Goal: Task Accomplishment & Management: Manage account settings

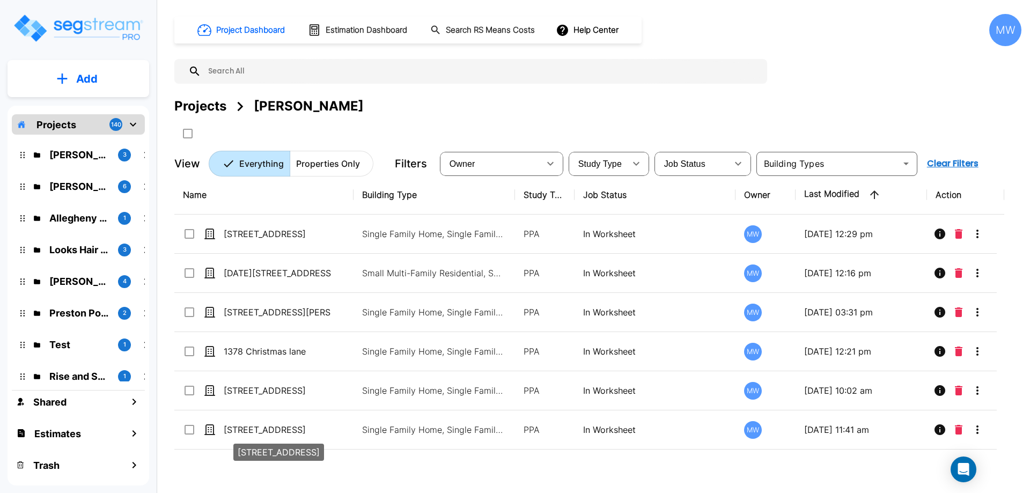
click at [282, 438] on div "[STREET_ADDRESS]" at bounding box center [278, 449] width 93 height 26
checkbox input "true"
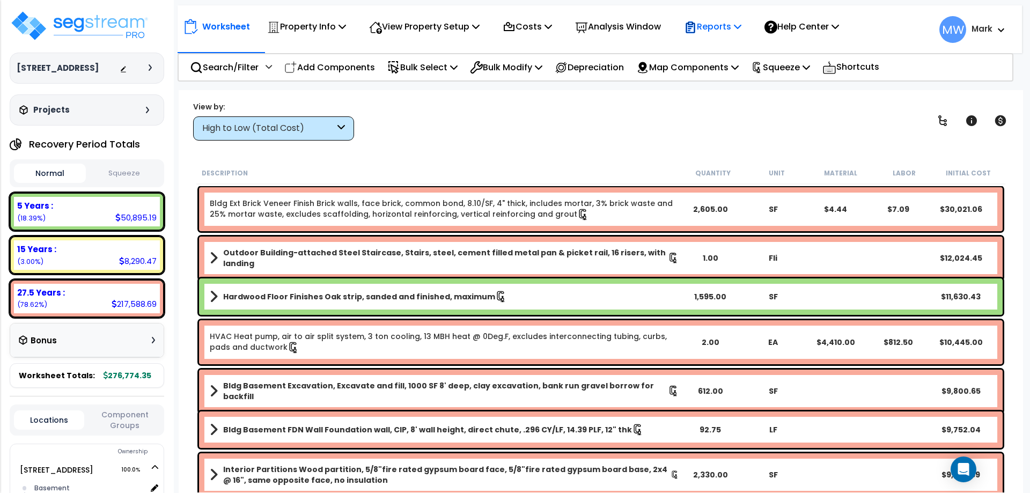
click at [736, 20] on p "Reports" at bounding box center [712, 26] width 57 height 14
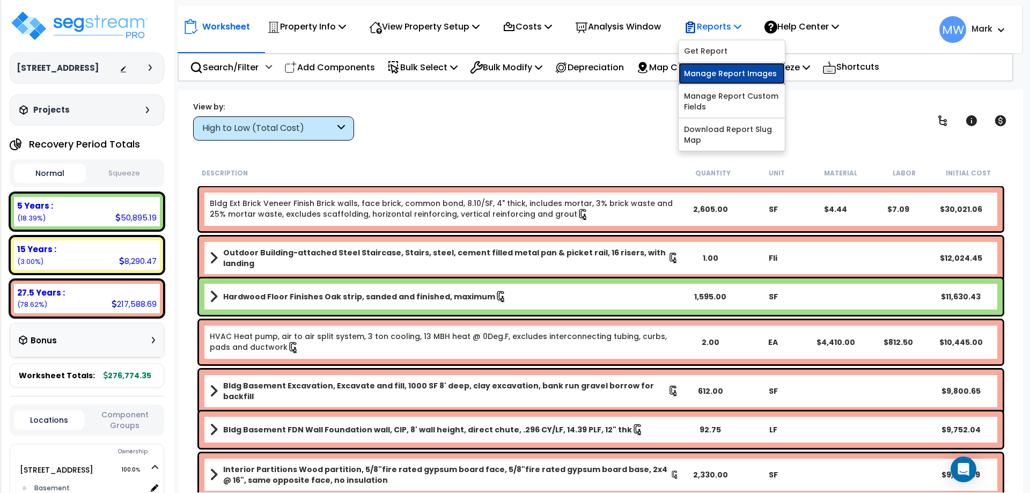
click at [741, 77] on link "Manage Report Images" at bounding box center [731, 73] width 106 height 21
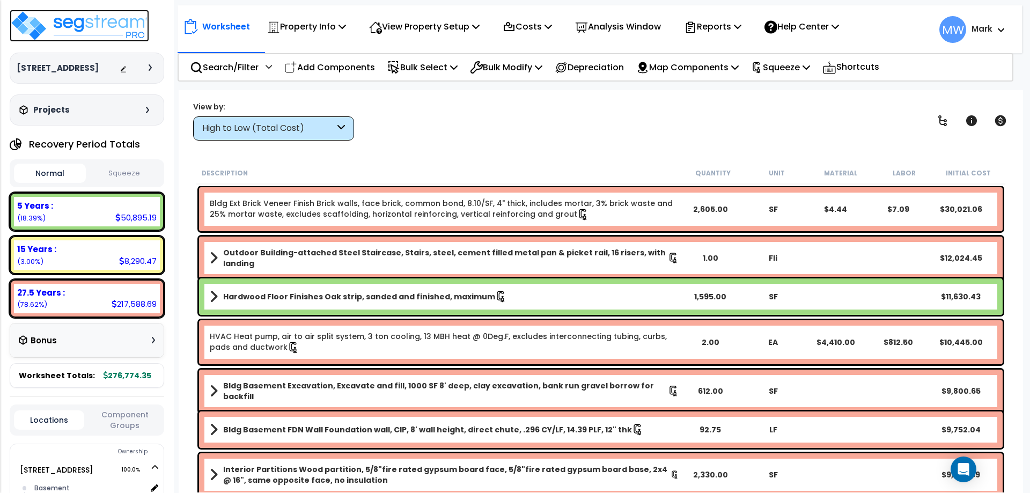
click at [106, 20] on img at bounding box center [79, 26] width 139 height 32
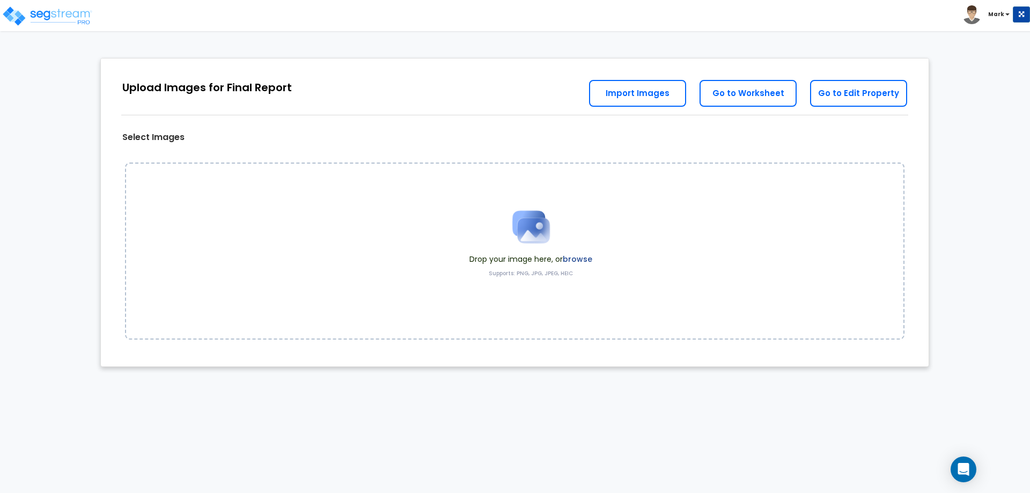
click at [585, 255] on label "browse" at bounding box center [577, 259] width 29 height 11
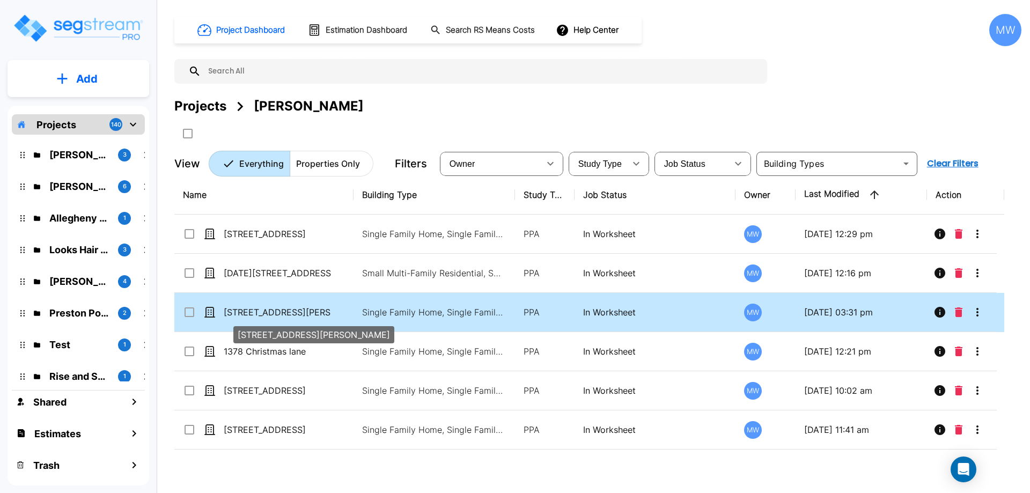
click at [304, 308] on p "[STREET_ADDRESS][PERSON_NAME]" at bounding box center [277, 312] width 107 height 13
checkbox input "true"
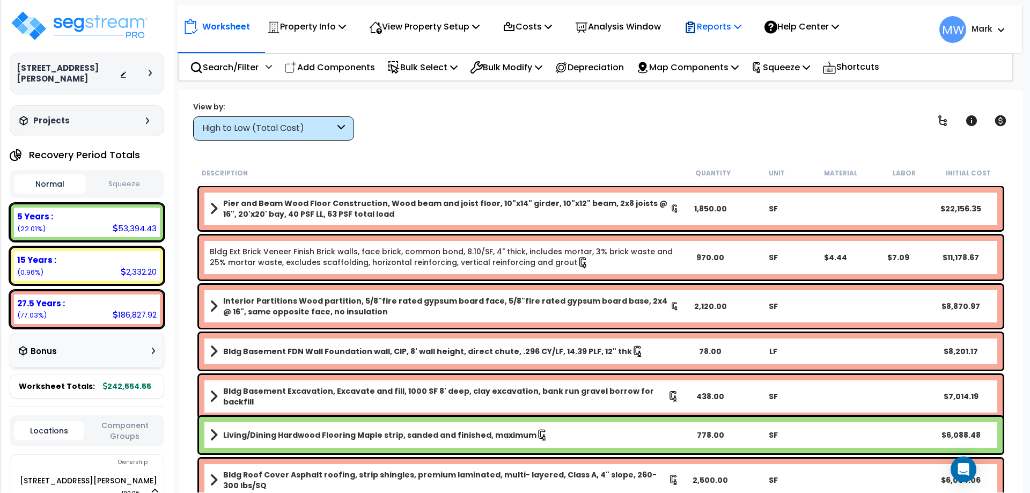
click at [729, 30] on p "Reports" at bounding box center [712, 26] width 57 height 14
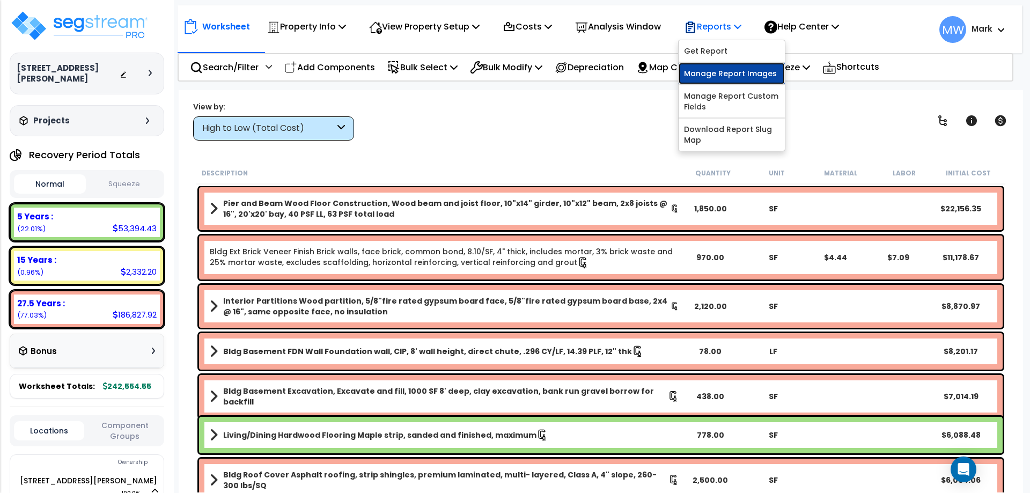
click at [736, 71] on link "Manage Report Images" at bounding box center [731, 73] width 106 height 21
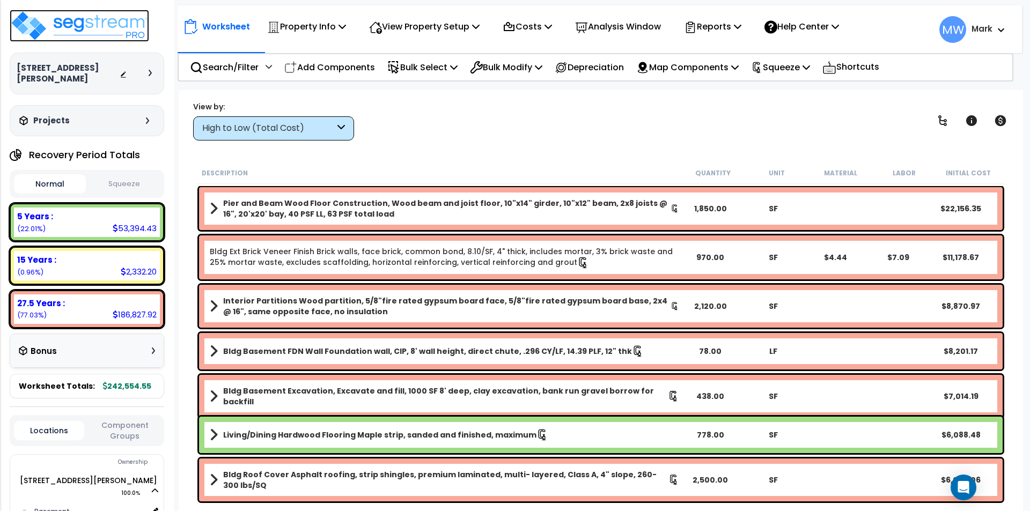
click at [39, 32] on img at bounding box center [79, 26] width 139 height 32
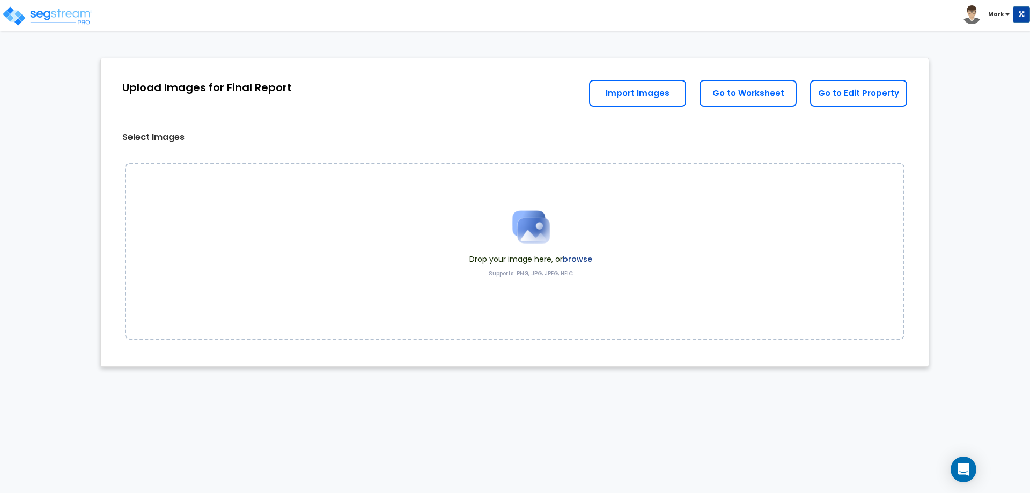
click at [573, 258] on label "browse" at bounding box center [577, 259] width 29 height 11
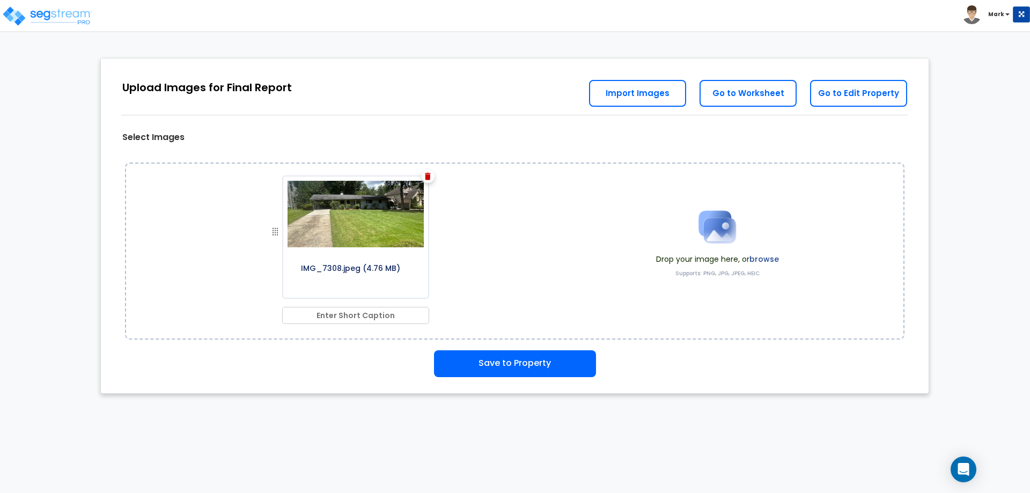
click at [756, 255] on label "browse" at bounding box center [763, 259] width 29 height 11
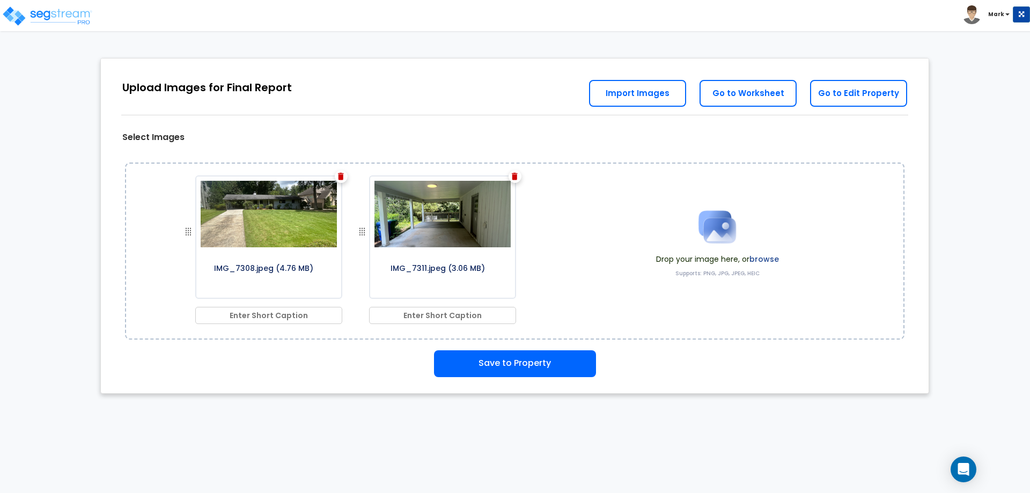
click at [770, 254] on label "browse" at bounding box center [763, 259] width 29 height 11
click at [769, 255] on label "browse" at bounding box center [763, 259] width 29 height 11
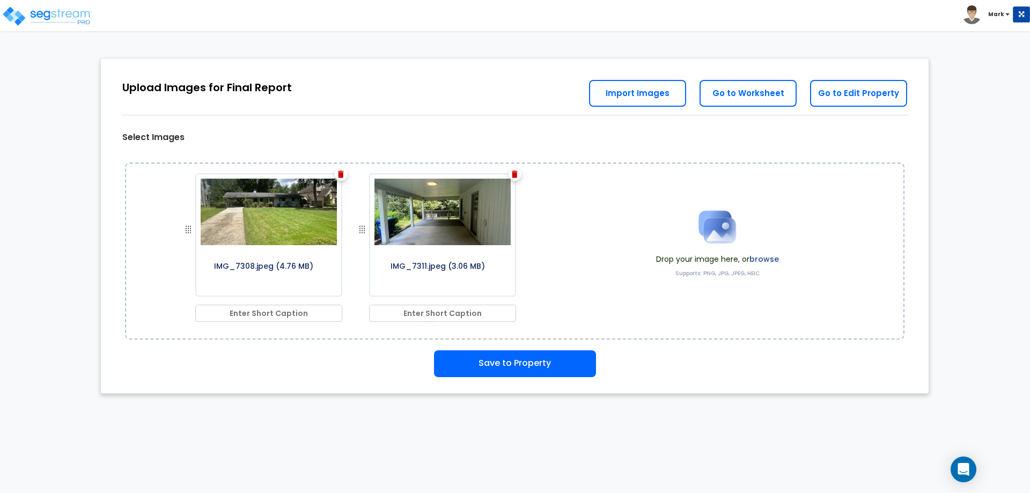
click at [770, 260] on label "browse" at bounding box center [763, 259] width 29 height 11
click at [761, 257] on label "browse" at bounding box center [763, 259] width 29 height 11
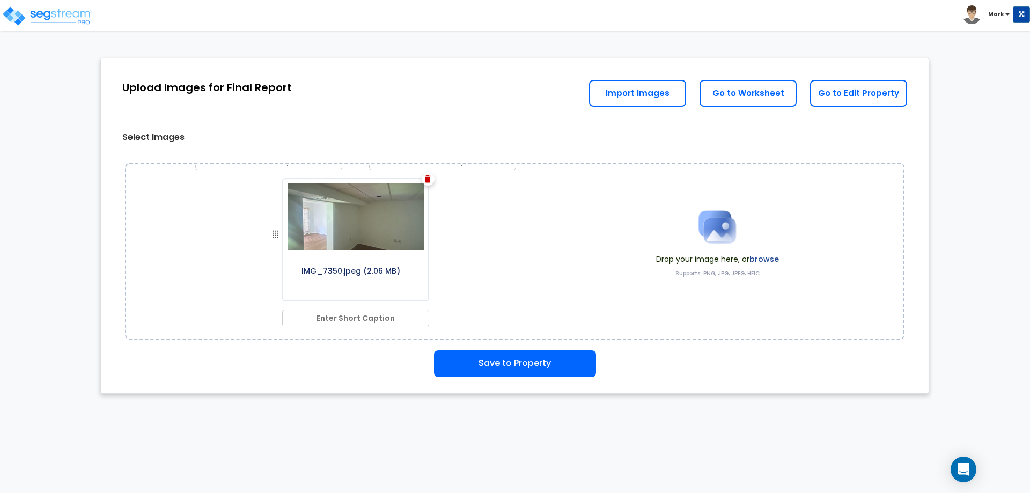
scroll to position [309, 0]
click at [763, 263] on label "browse" at bounding box center [763, 259] width 29 height 11
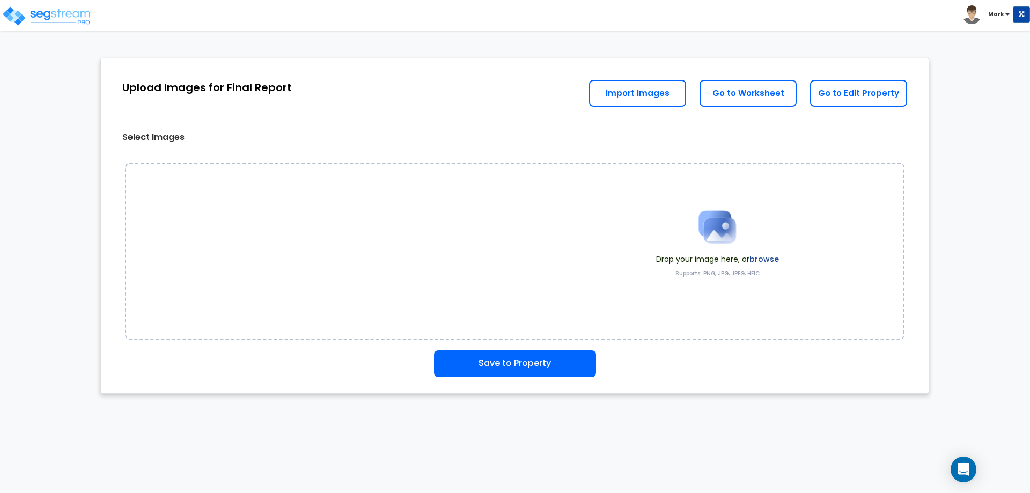
scroll to position [0, 0]
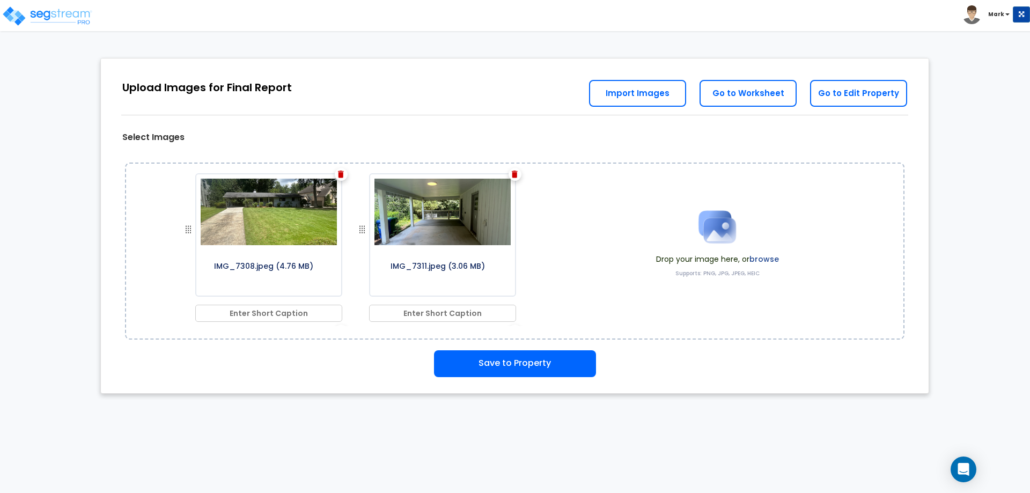
click at [775, 256] on label "browse" at bounding box center [763, 259] width 29 height 11
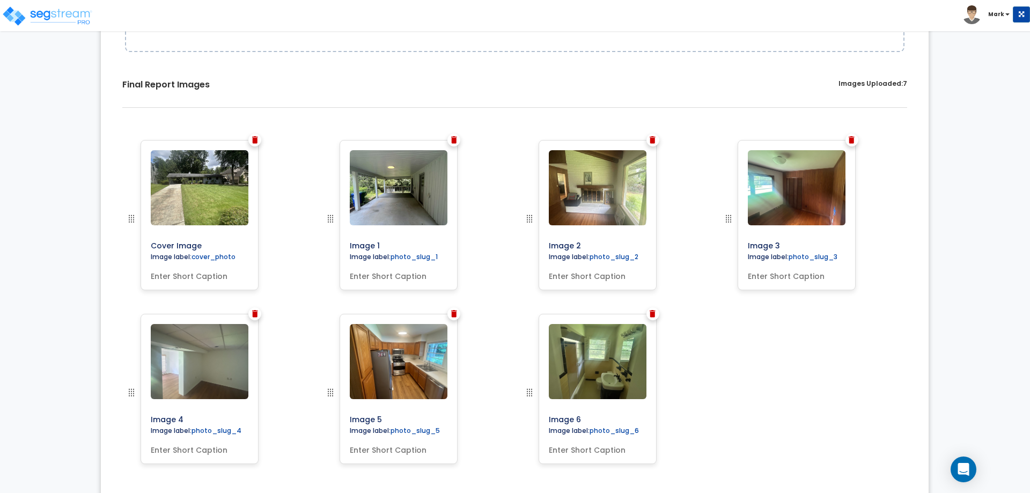
scroll to position [4, 0]
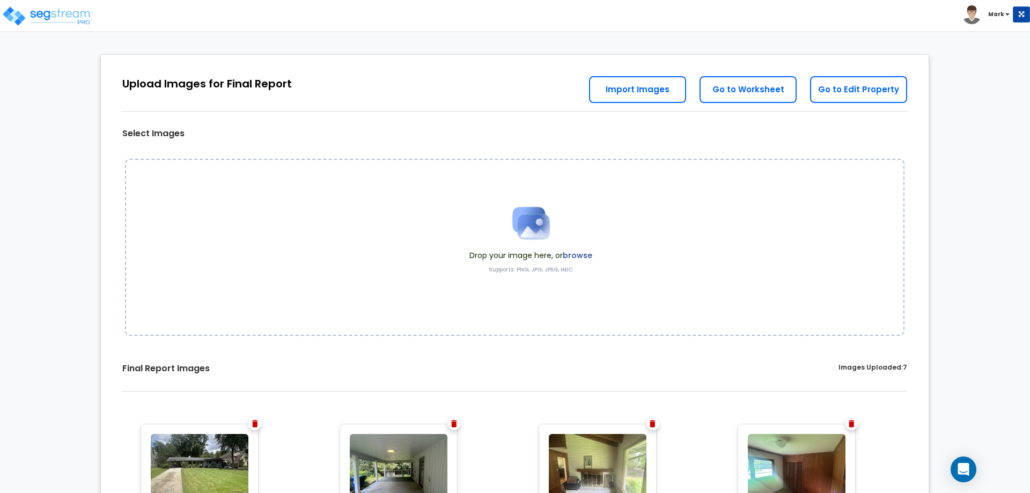
click at [577, 253] on label "browse" at bounding box center [577, 255] width 29 height 11
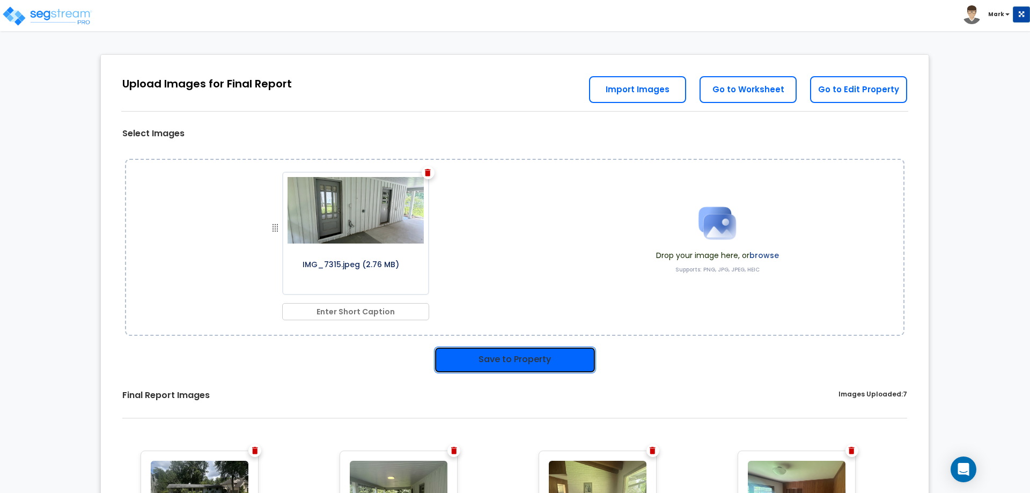
click at [502, 356] on button "Save to Property" at bounding box center [515, 359] width 162 height 27
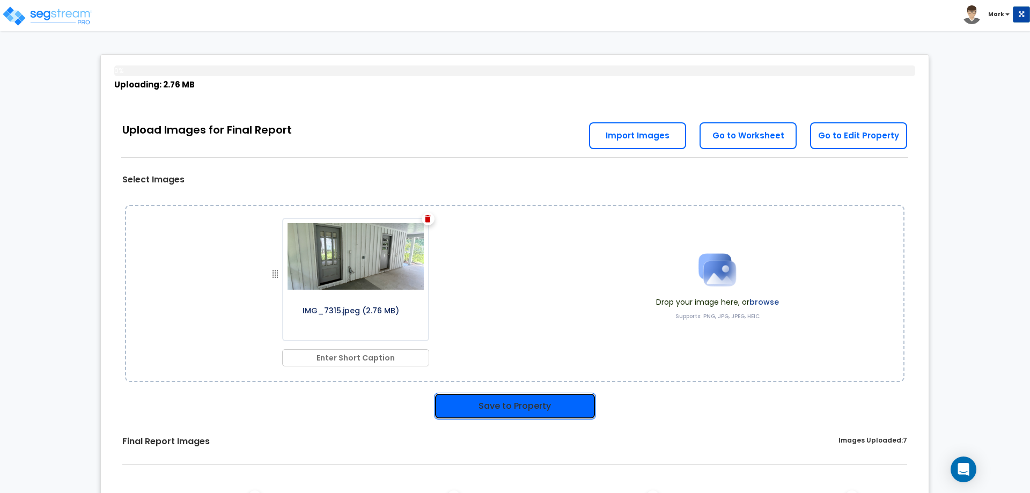
scroll to position [50, 0]
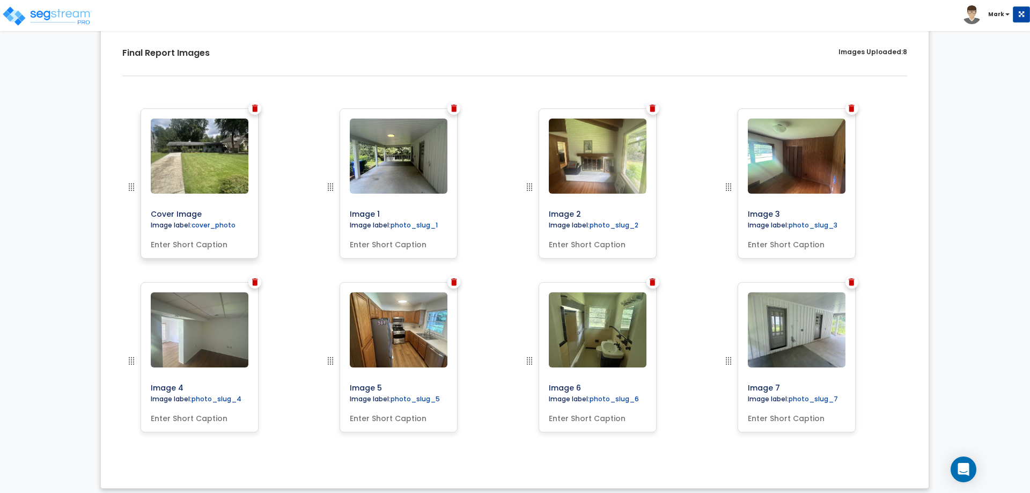
scroll to position [326, 0]
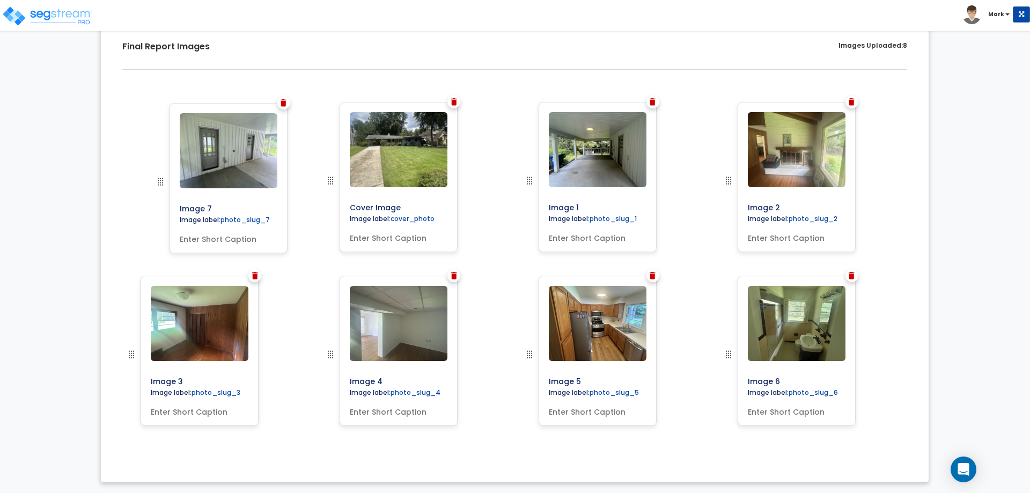
drag, startPoint x: 730, startPoint y: 357, endPoint x: 163, endPoint y: 183, distance: 593.8
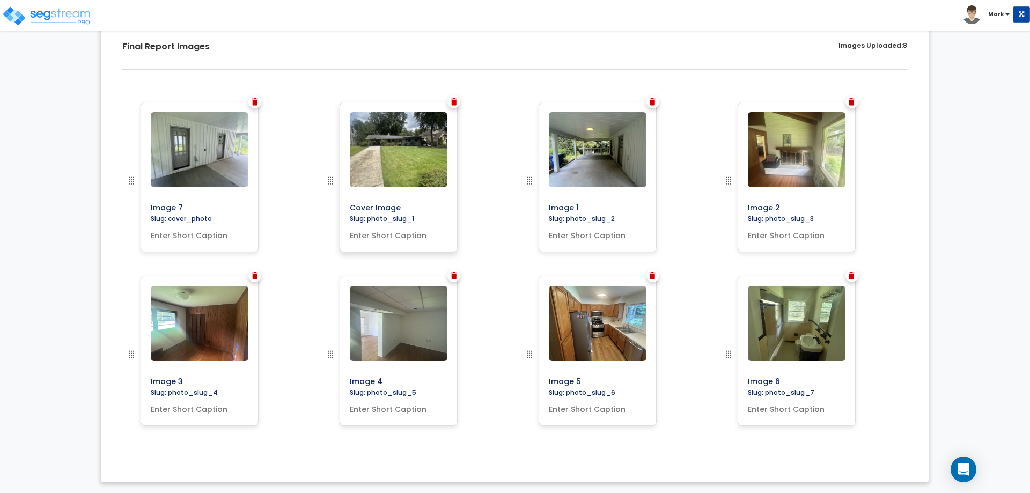
click at [389, 206] on input "Cover Image" at bounding box center [422, 205] width 154 height 15
drag, startPoint x: 409, startPoint y: 210, endPoint x: 342, endPoint y: 209, distance: 67.1
click at [342, 209] on div "Cover Image Slug: photo_slug_1" at bounding box center [398, 177] width 118 height 150
type input "Front of Building"
click at [571, 204] on input "Image 1" at bounding box center [621, 205] width 154 height 15
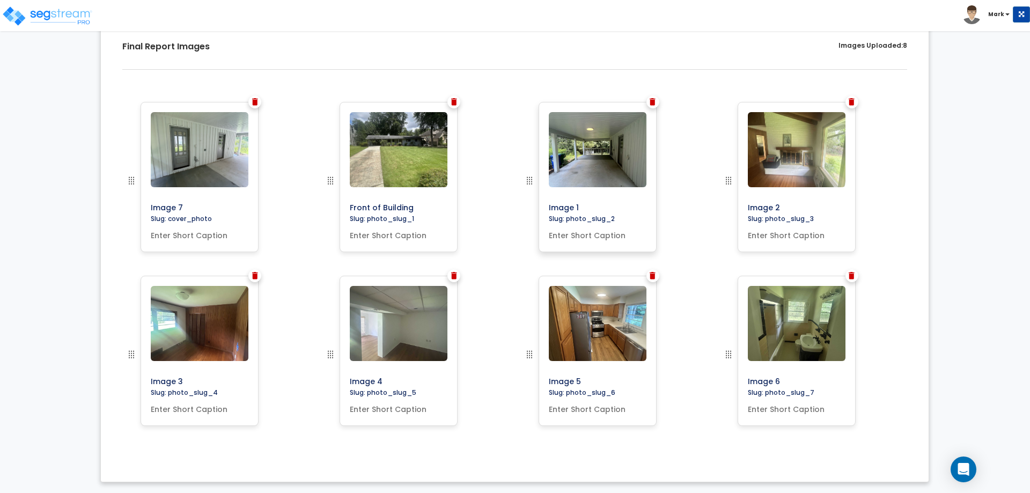
drag, startPoint x: 584, startPoint y: 210, endPoint x: 541, endPoint y: 208, distance: 43.5
click at [541, 208] on div "Image 1 Slug: photo_slug_2" at bounding box center [597, 177] width 118 height 150
type input "Carport Area"
drag, startPoint x: 779, startPoint y: 208, endPoint x: 721, endPoint y: 211, distance: 58.0
click at [721, 211] on div "Image 2" at bounding box center [813, 189] width 199 height 174
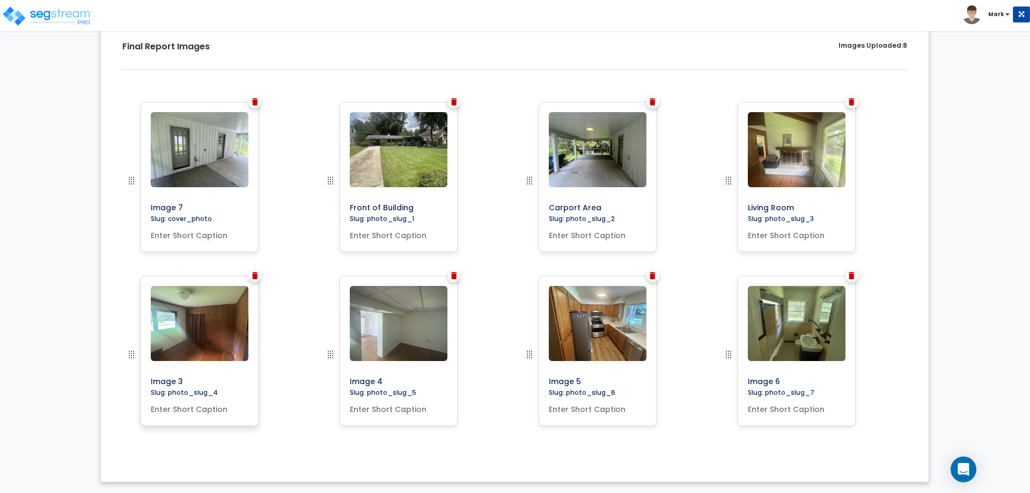
type input "Living Room"
drag, startPoint x: 182, startPoint y: 381, endPoint x: 143, endPoint y: 385, distance: 39.3
click at [143, 385] on div "Image 3 Slug: photo_slug_4" at bounding box center [200, 351] width 118 height 150
type input "Bedroom"
drag, startPoint x: 381, startPoint y: 378, endPoint x: 326, endPoint y: 379, distance: 55.2
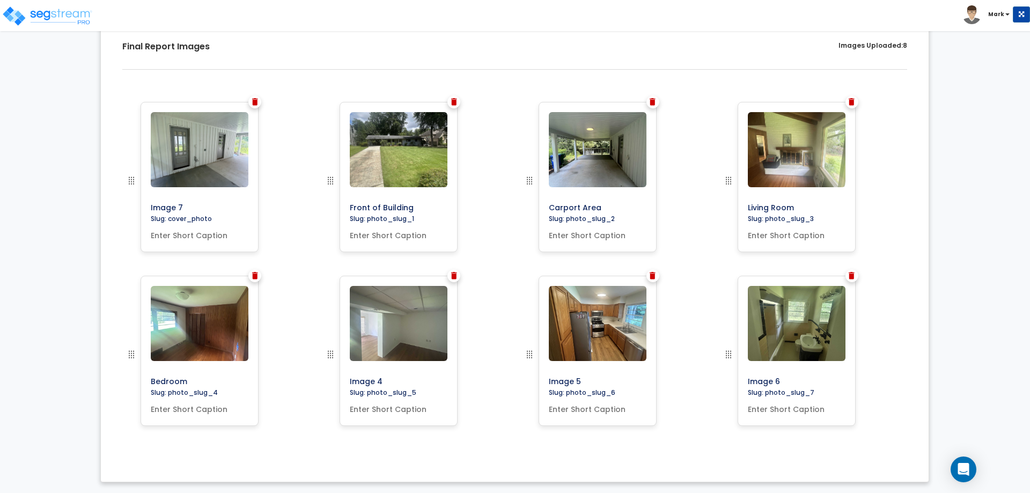
click at [326, 379] on div at bounding box center [347, 363] width 46 height 174
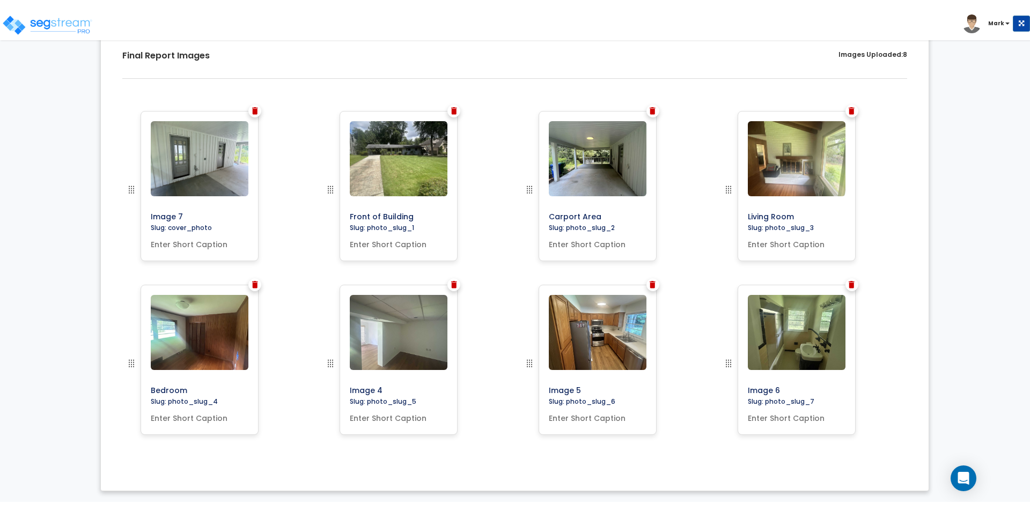
scroll to position [307, 0]
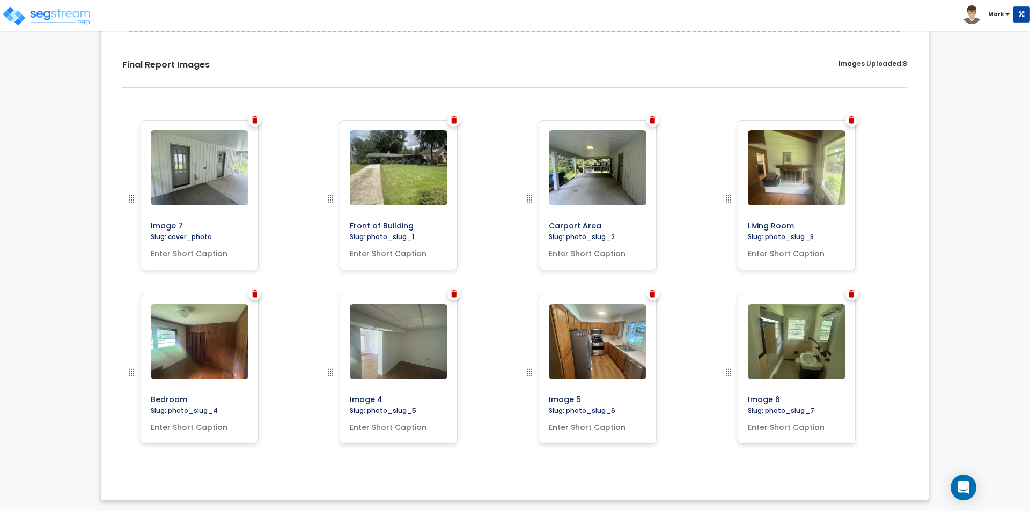
type input "a"
type input "Basement"
drag, startPoint x: 579, startPoint y: 400, endPoint x: 526, endPoint y: 407, distance: 53.6
click at [526, 407] on div at bounding box center [546, 381] width 46 height 174
type input "Kitchen"
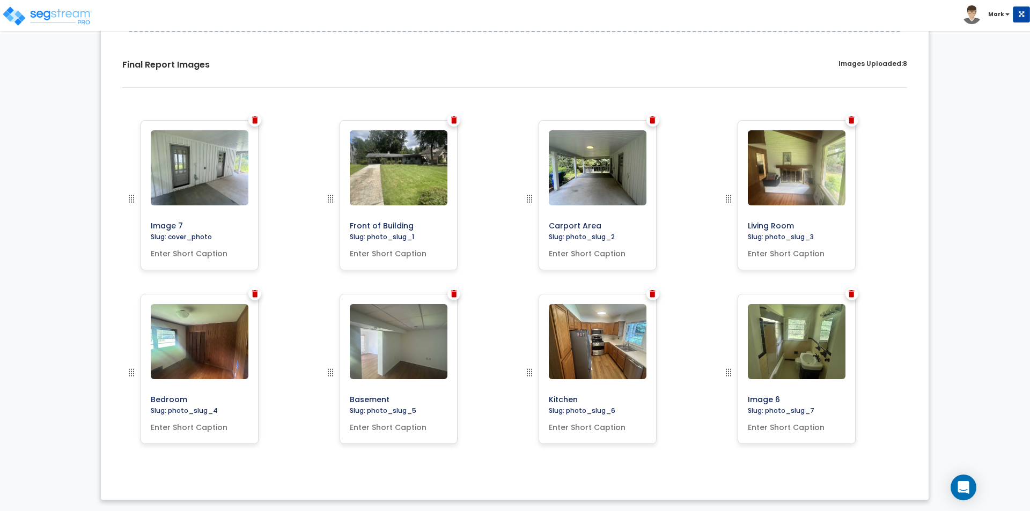
drag, startPoint x: 777, startPoint y: 398, endPoint x: 690, endPoint y: 403, distance: 87.5
click at [690, 120] on div "Image 7 Bedroom" at bounding box center [514, 120] width 795 height 0
type input "Bathroom"
click at [706, 390] on div "Kitchen" at bounding box center [614, 381] width 199 height 174
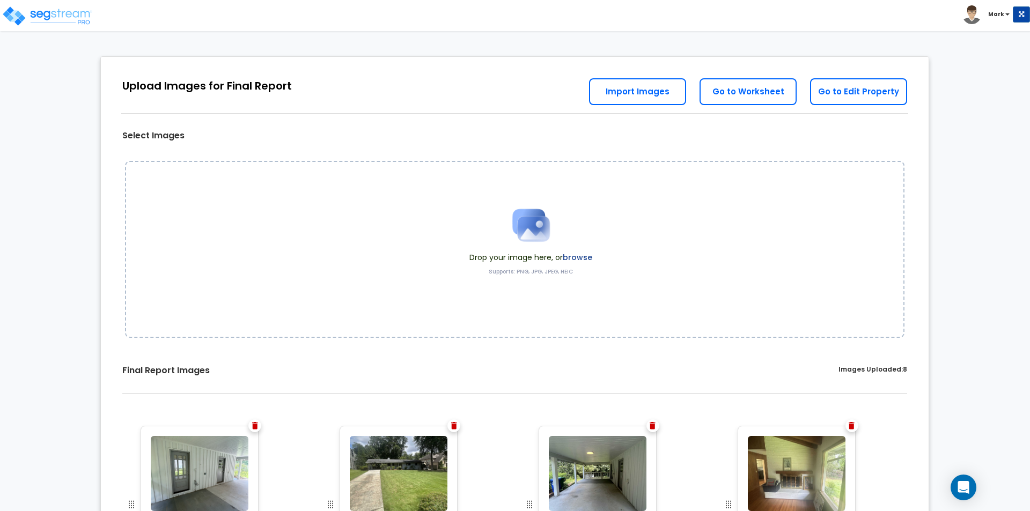
scroll to position [0, 0]
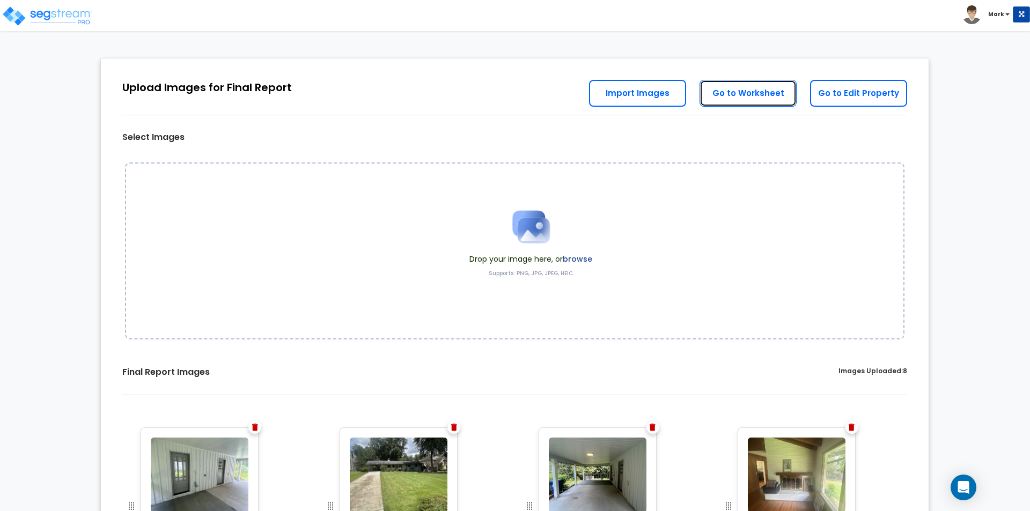
click at [740, 94] on link "Go to Worksheet" at bounding box center [747, 93] width 97 height 27
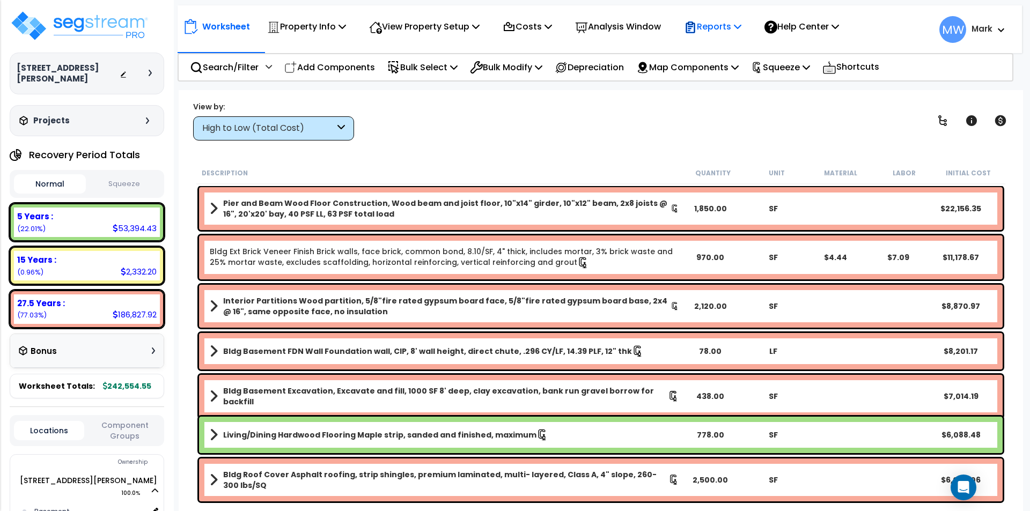
click at [734, 31] on p "Reports" at bounding box center [712, 26] width 57 height 14
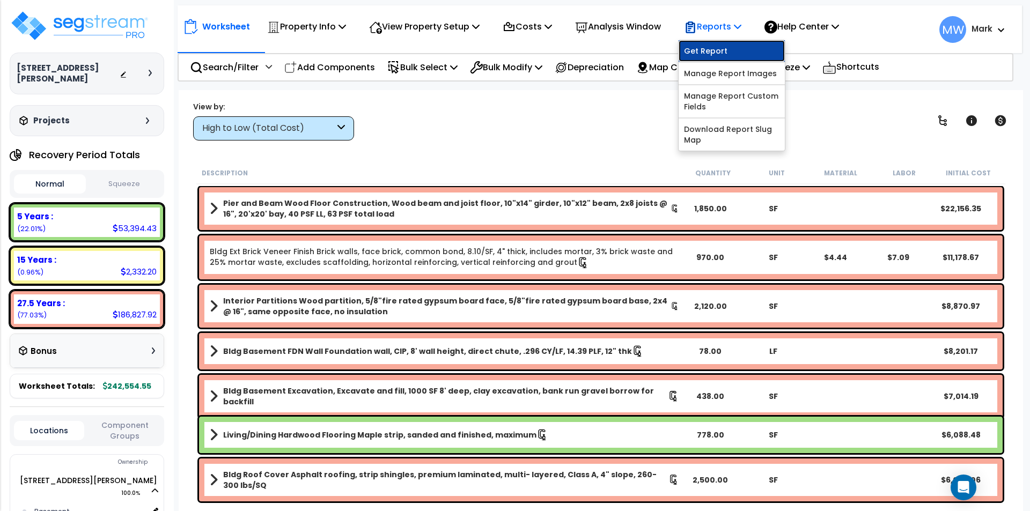
click at [730, 48] on link "Get Report" at bounding box center [731, 50] width 106 height 21
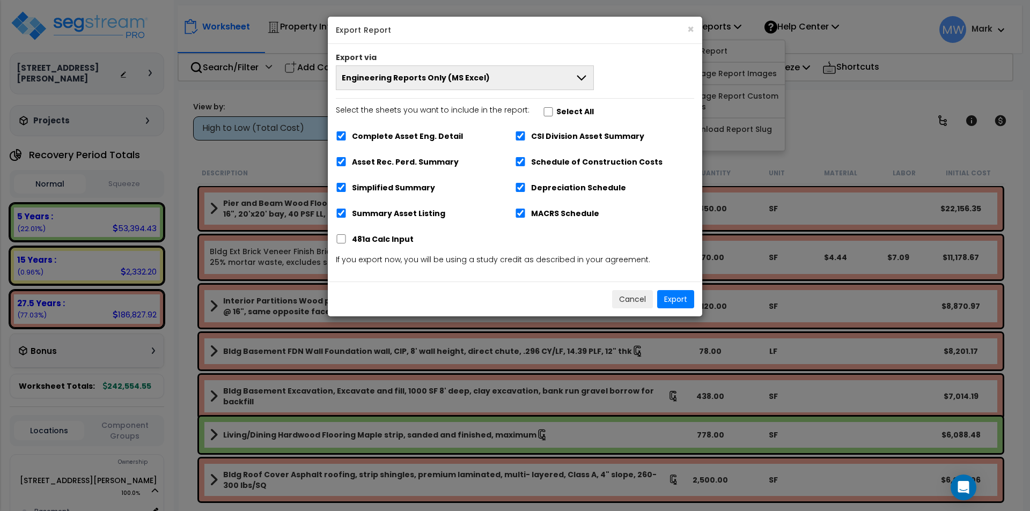
click at [526, 83] on button "Engineering Reports Only (MS Excel)" at bounding box center [465, 77] width 258 height 25
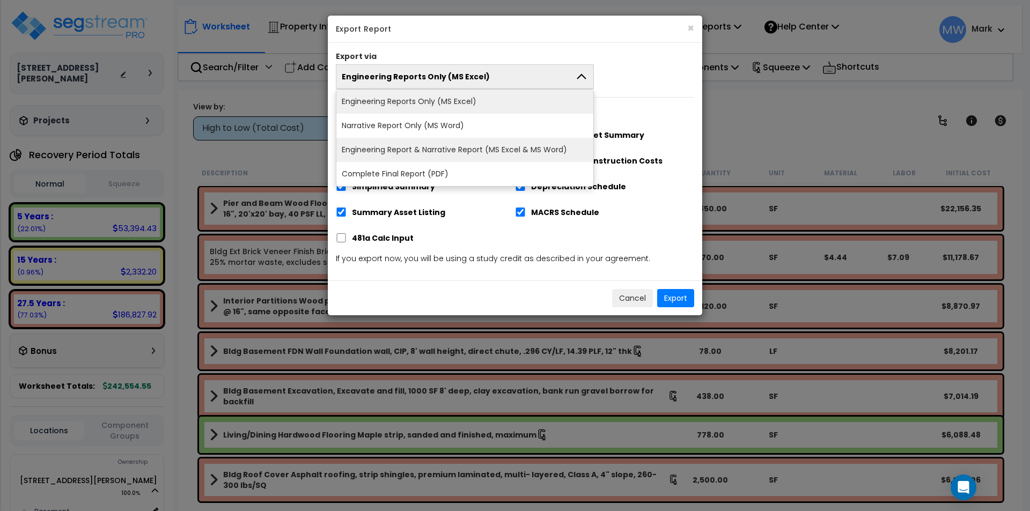
click at [533, 146] on li "Engineering Report & Narrative Report (MS Excel & MS Word)" at bounding box center [464, 150] width 257 height 24
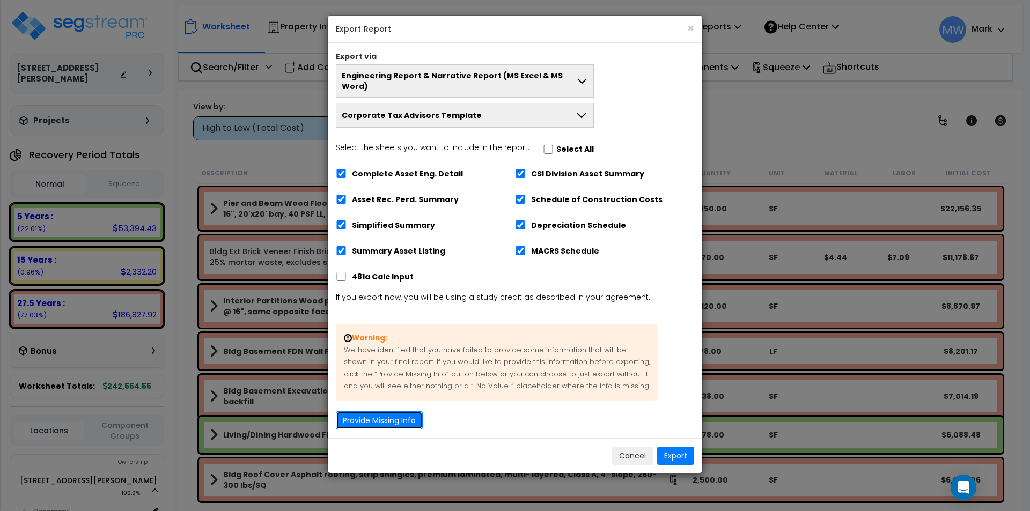
click at [357, 413] on button "Provide Missing Info" at bounding box center [379, 420] width 87 height 18
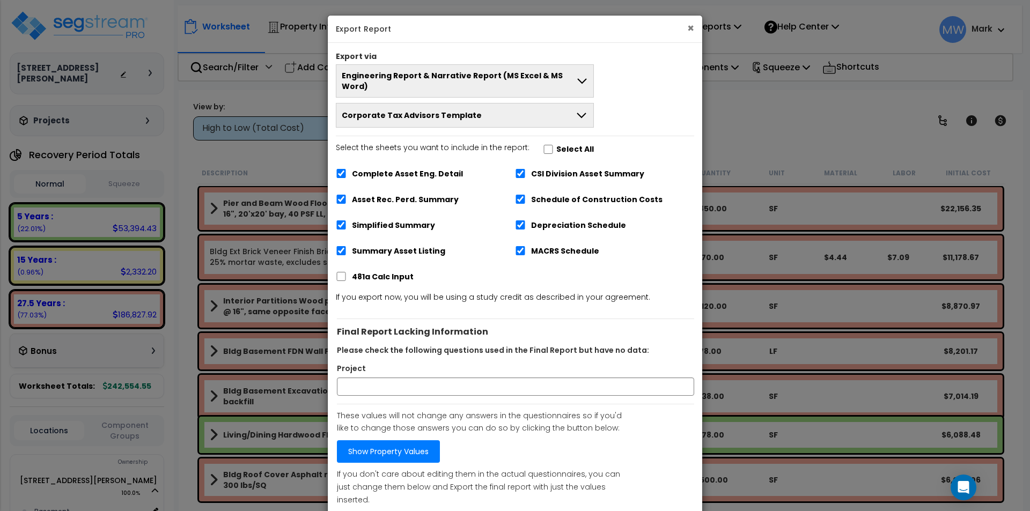
click at [693, 26] on button "×" at bounding box center [690, 28] width 7 height 11
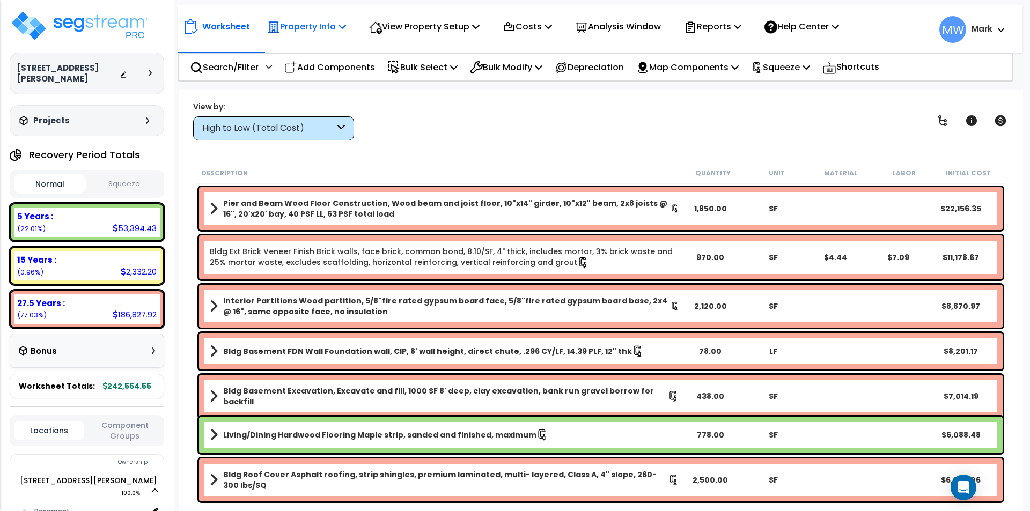
click at [346, 27] on icon at bounding box center [342, 26] width 8 height 9
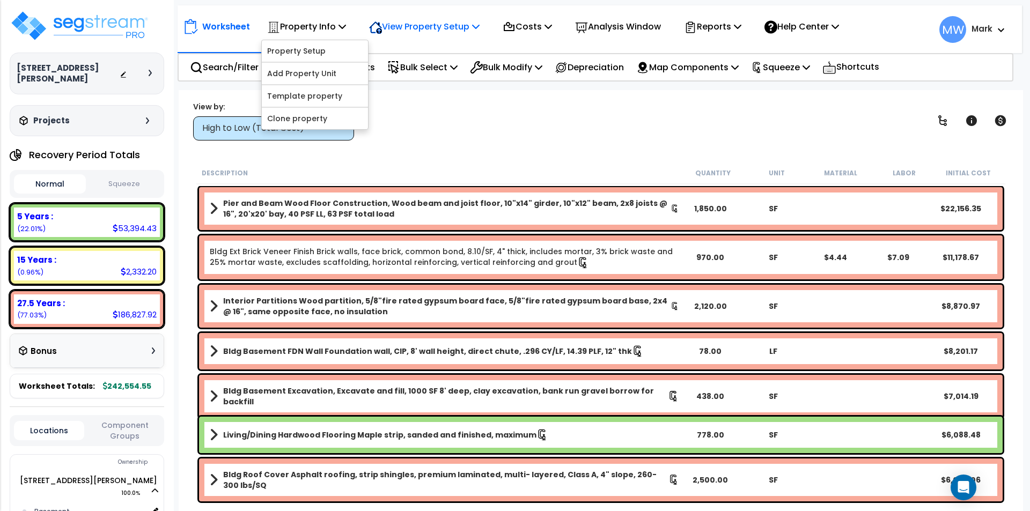
click at [346, 29] on p "View Property Setup" at bounding box center [306, 26] width 79 height 14
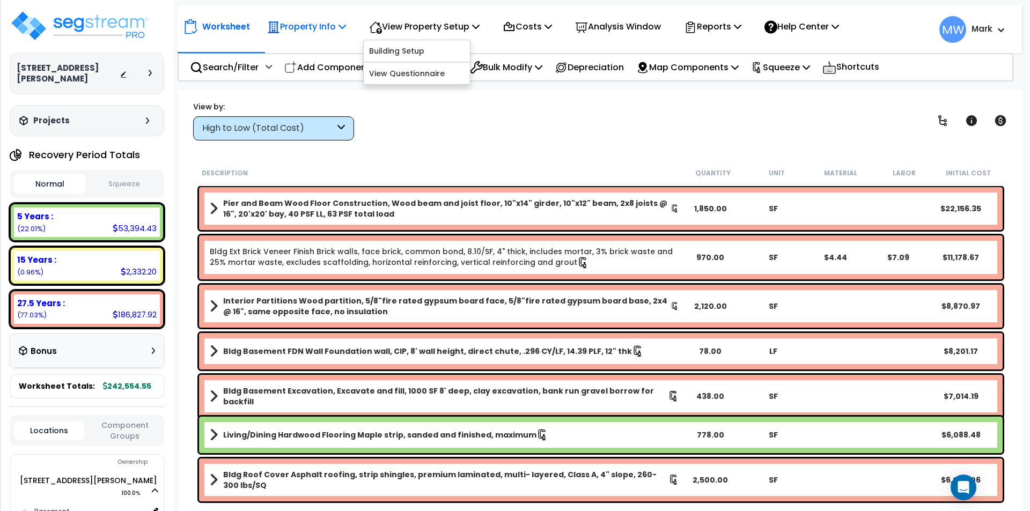
click at [318, 34] on div "Property Info" at bounding box center [306, 26] width 79 height 25
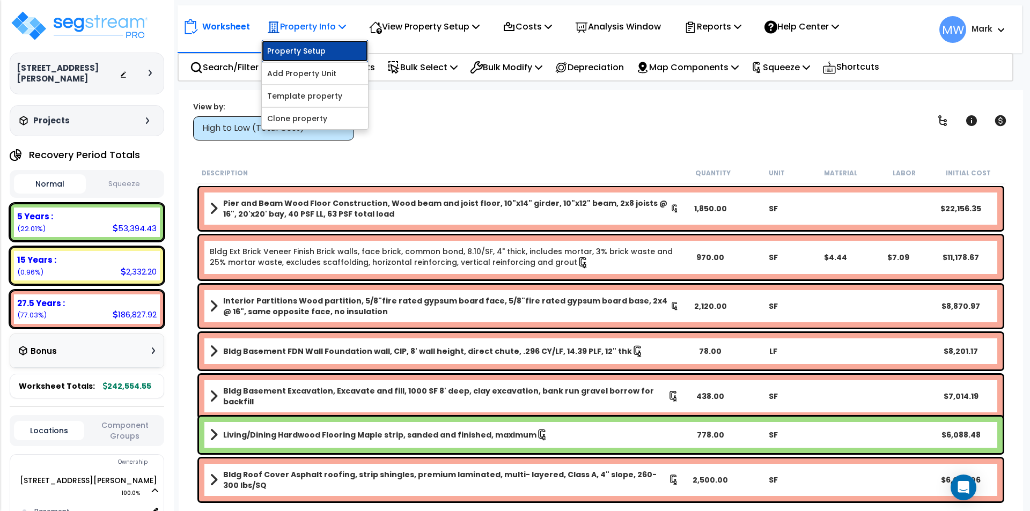
click at [316, 51] on link "Property Setup" at bounding box center [315, 50] width 106 height 21
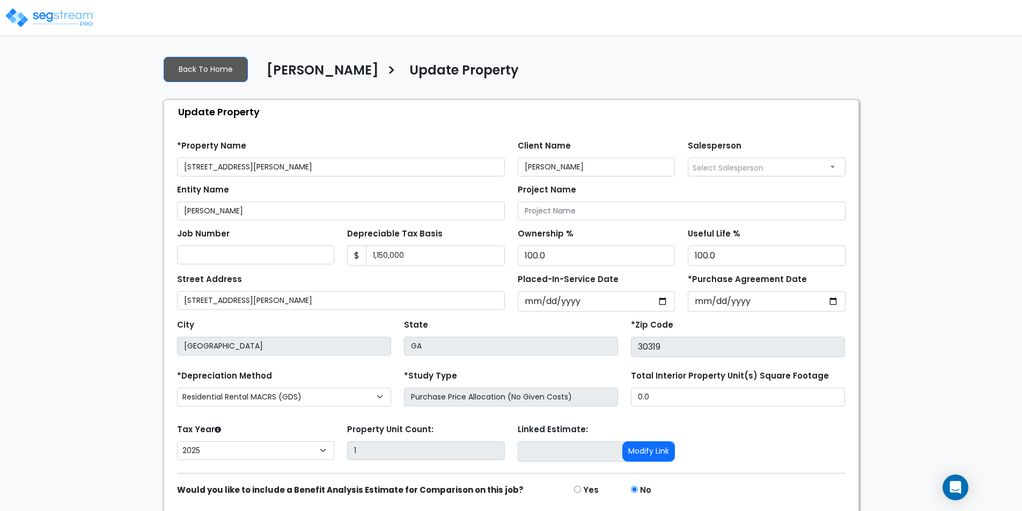
select select "2025"
click at [530, 207] on input "Project Name" at bounding box center [682, 211] width 328 height 19
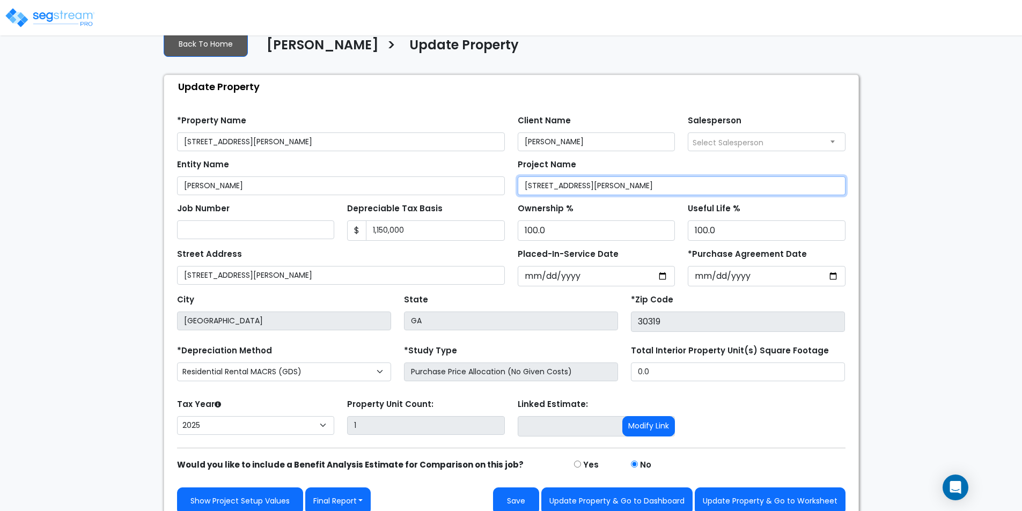
scroll to position [38, 0]
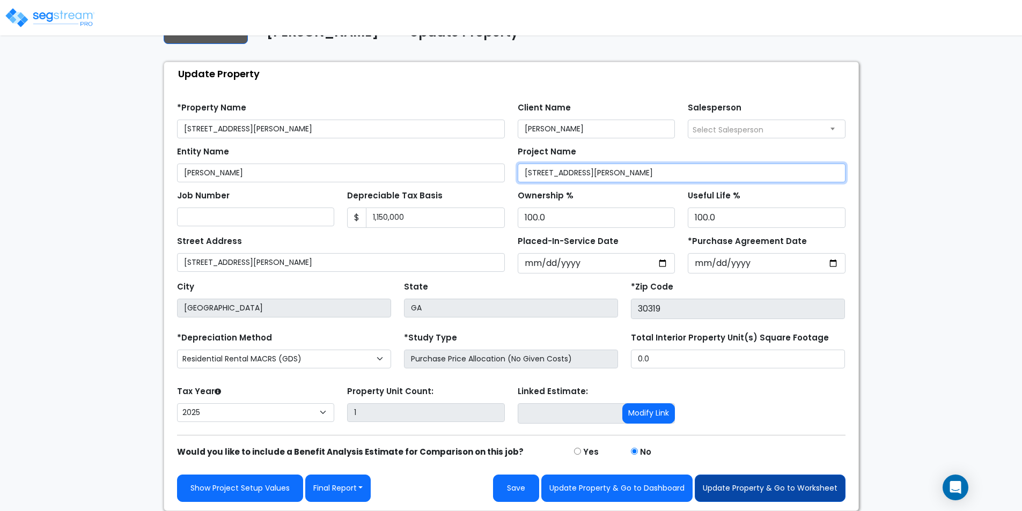
type input "[STREET_ADDRESS][PERSON_NAME]"
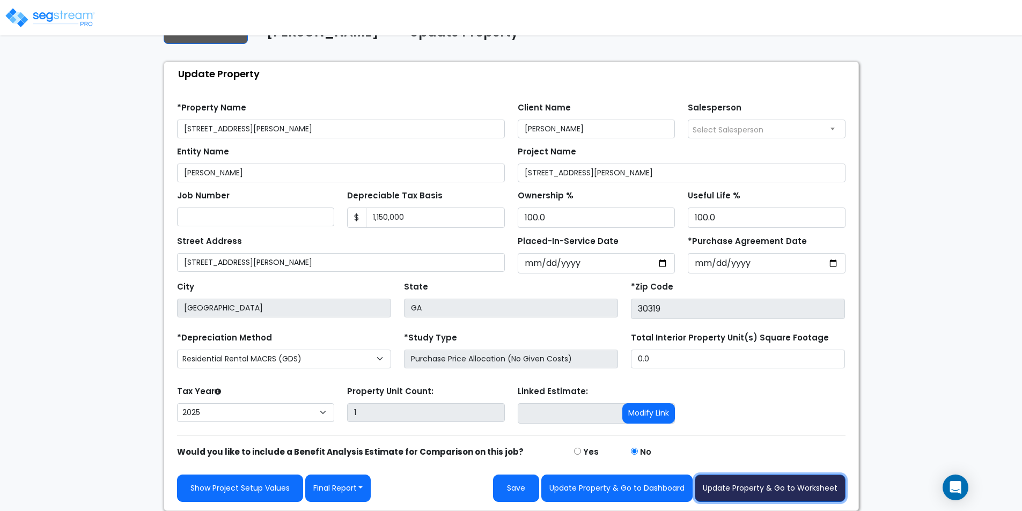
click at [725, 483] on button "Update Property & Go to Worksheet" at bounding box center [770, 488] width 151 height 27
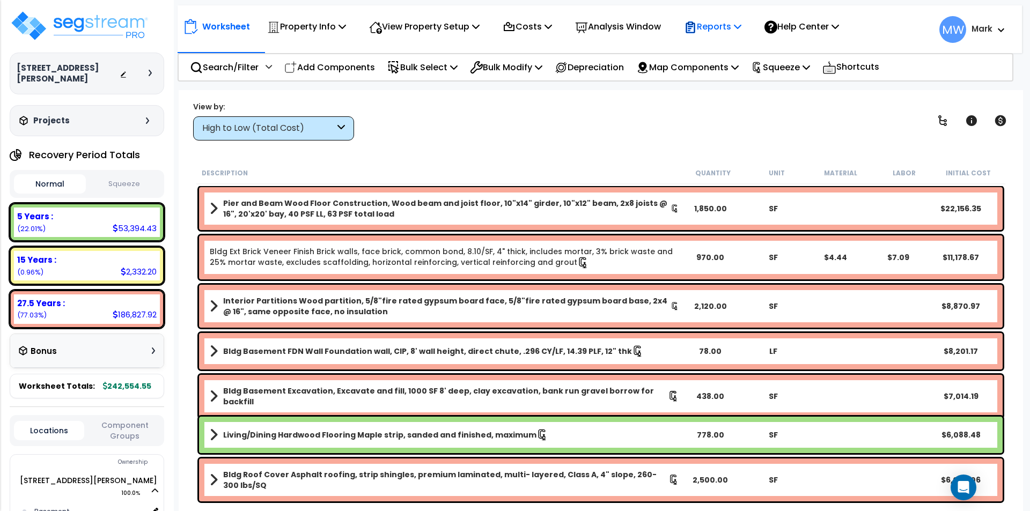
click at [734, 35] on div "Reports" at bounding box center [712, 26] width 57 height 25
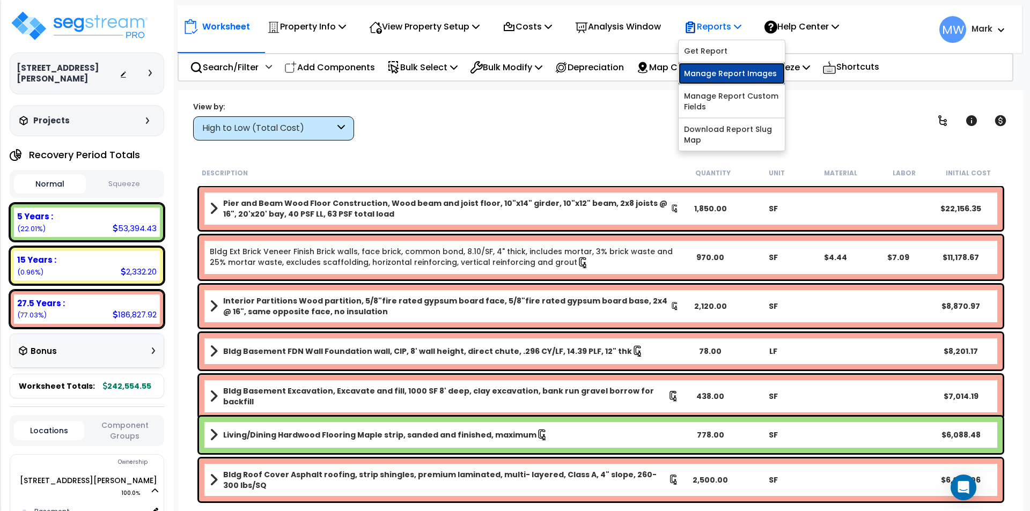
click at [736, 75] on link "Manage Report Images" at bounding box center [731, 73] width 106 height 21
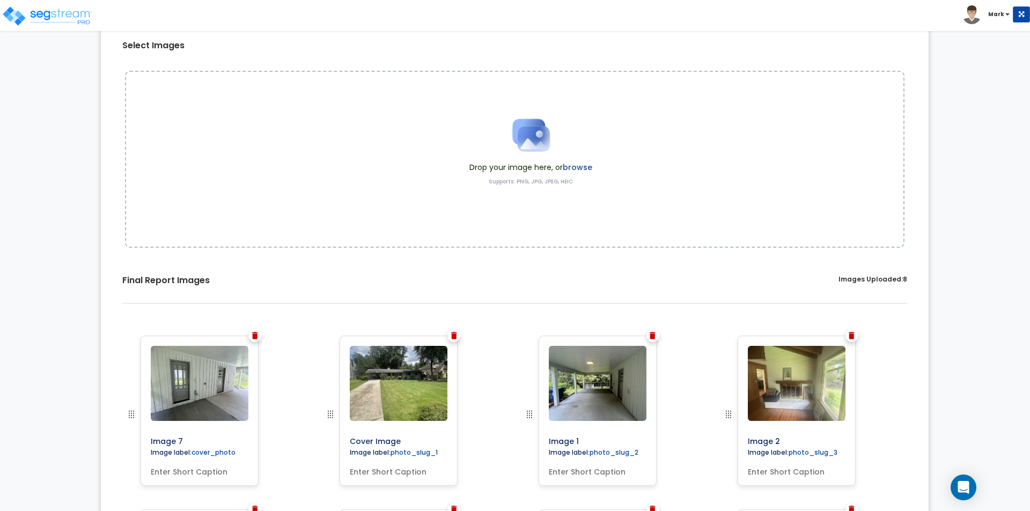
scroll to position [307, 0]
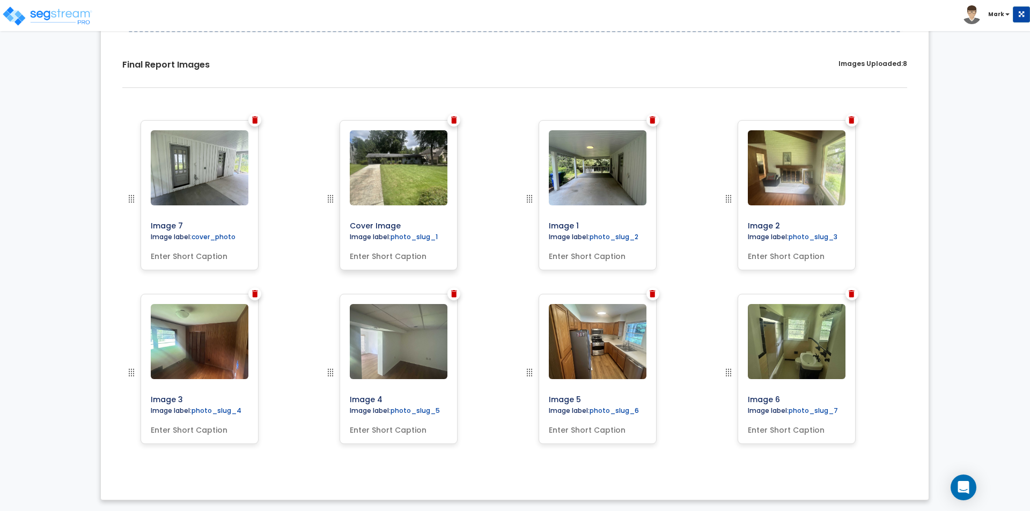
click at [390, 256] on input "text" at bounding box center [398, 254] width 106 height 15
type input "Front of Building"
click at [605, 256] on input "text" at bounding box center [597, 254] width 106 height 15
type input "Carport Area"
click at [791, 253] on input "text" at bounding box center [796, 254] width 106 height 15
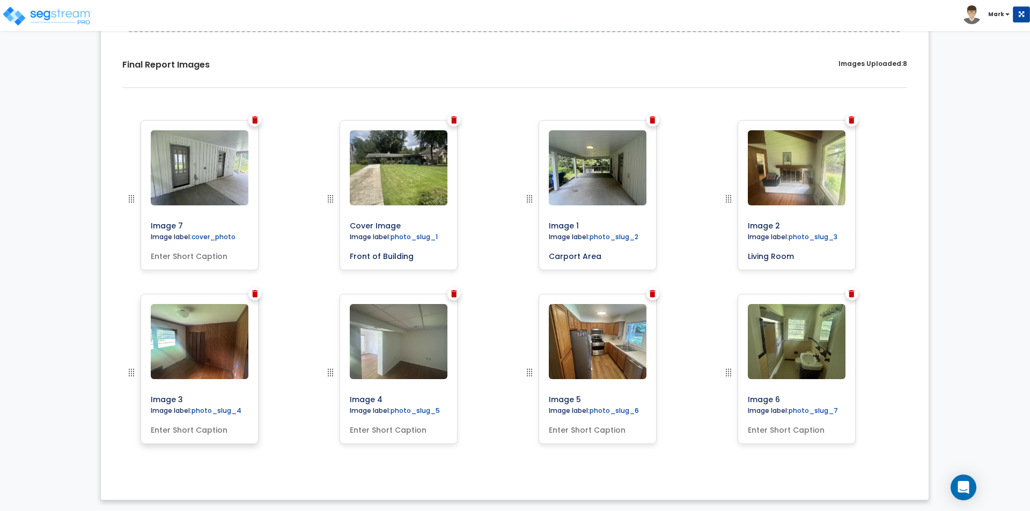
type input "Living Room"
click at [190, 434] on input "text" at bounding box center [199, 427] width 106 height 15
type input "Bedroom"
click at [359, 431] on input "text" at bounding box center [398, 427] width 106 height 15
type input "Basement"
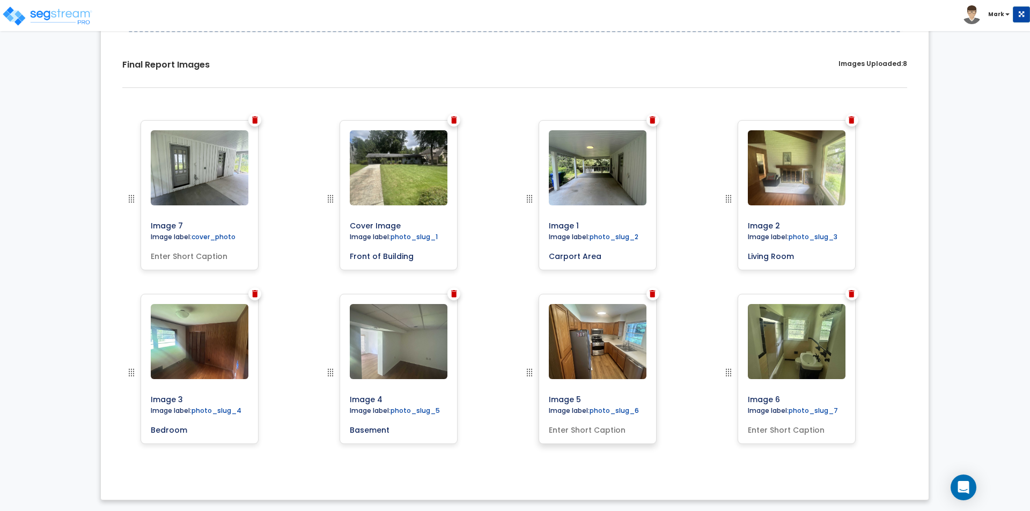
click at [587, 426] on input "text" at bounding box center [597, 427] width 106 height 15
type input "Kitchen"
click at [774, 426] on input "text" at bounding box center [796, 427] width 106 height 15
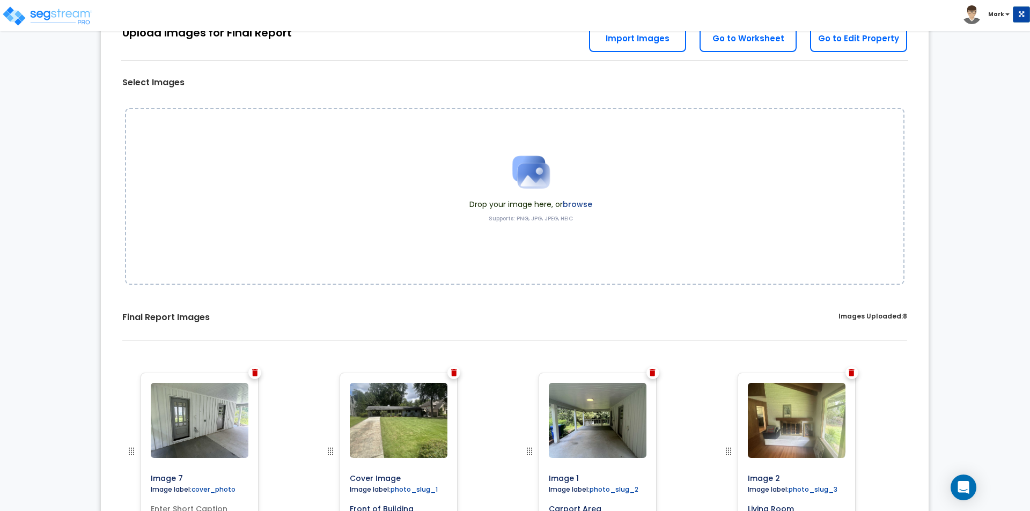
scroll to position [0, 0]
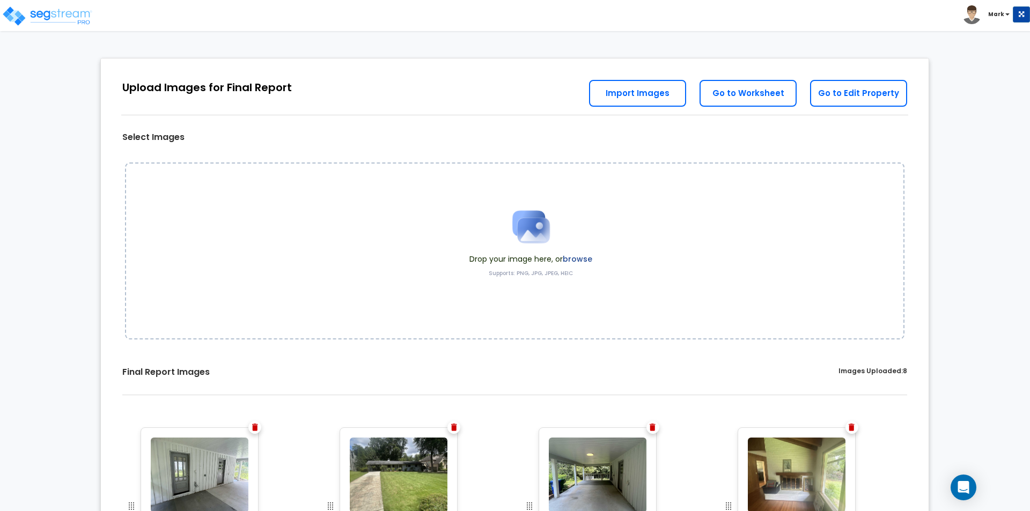
type input "Bathroom"
click at [760, 88] on link "Go to Worksheet" at bounding box center [747, 93] width 97 height 27
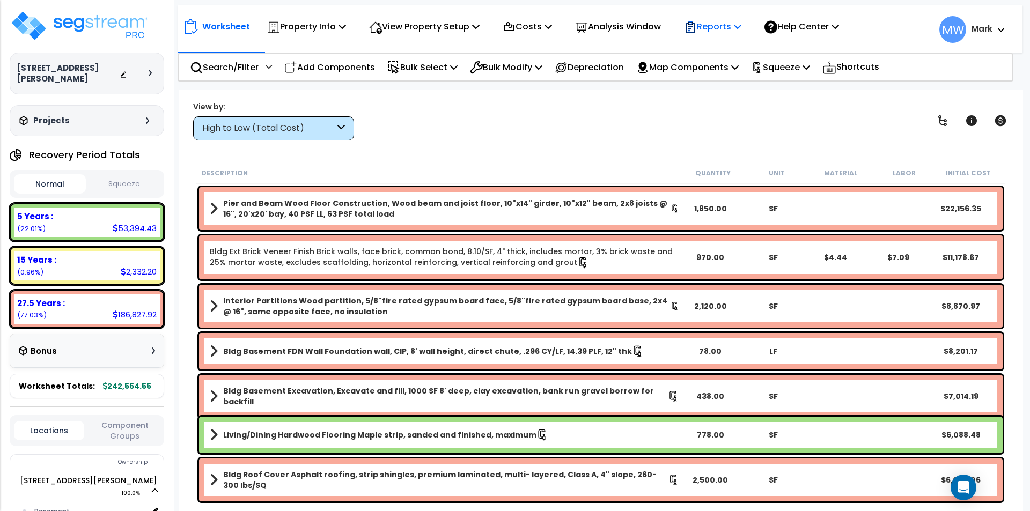
click at [708, 31] on p "Reports" at bounding box center [712, 26] width 57 height 14
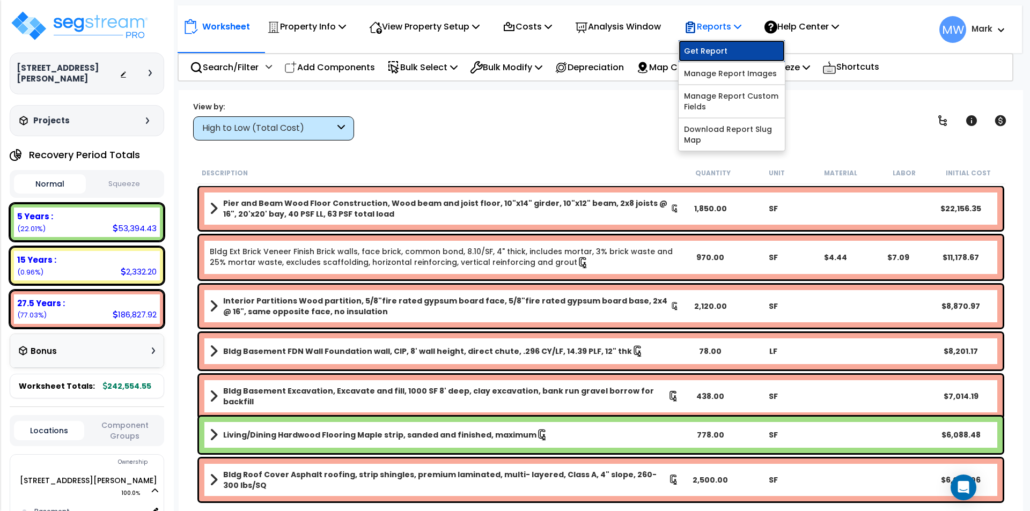
click at [711, 55] on link "Get Report" at bounding box center [731, 50] width 106 height 21
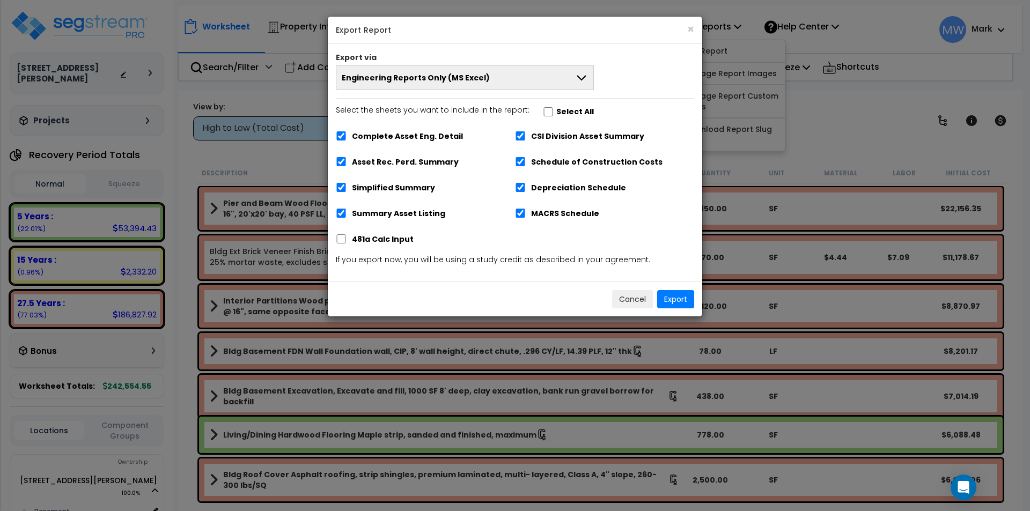
click at [566, 65] on button "Engineering Reports Only (MS Excel)" at bounding box center [465, 77] width 258 height 25
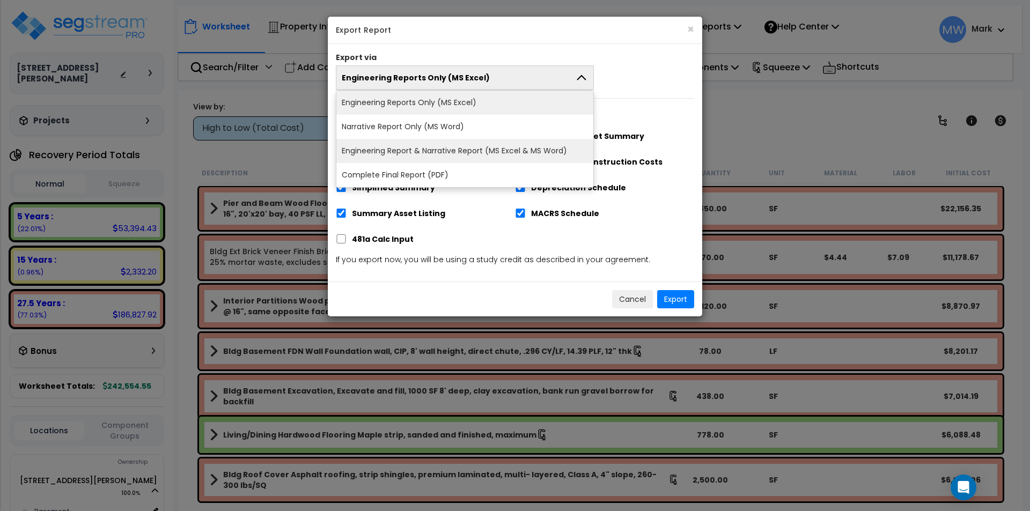
click at [449, 153] on li "Engineering Report & Narrative Report (MS Excel & MS Word)" at bounding box center [464, 151] width 257 height 24
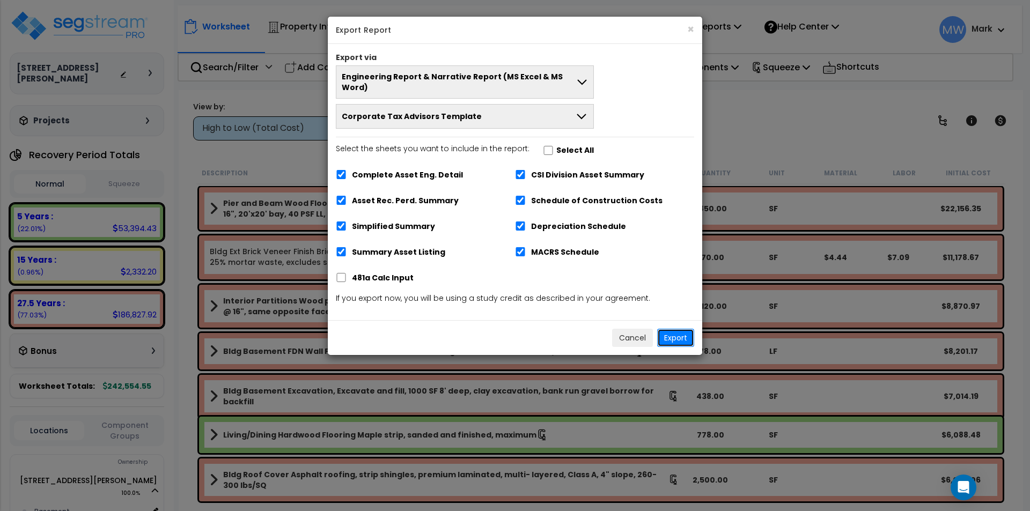
click at [668, 329] on button "Export" at bounding box center [675, 338] width 37 height 18
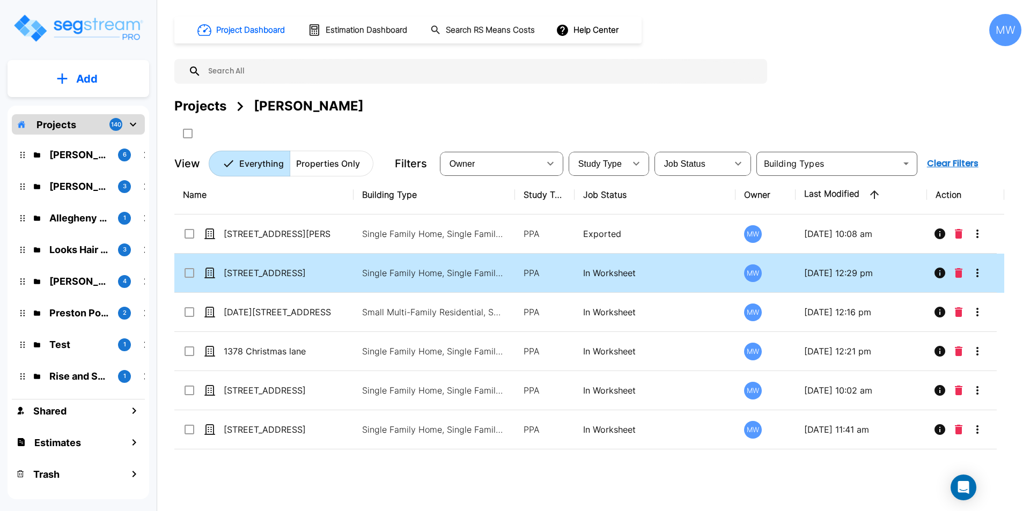
click at [292, 280] on td "[STREET_ADDRESS]" at bounding box center [263, 273] width 179 height 39
checkbox input "true"
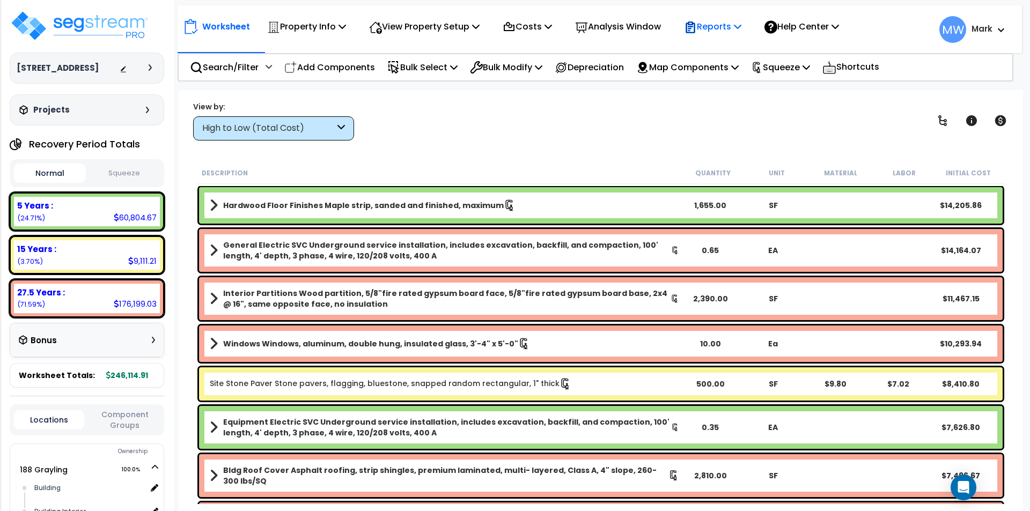
click at [735, 31] on p "Reports" at bounding box center [712, 26] width 57 height 14
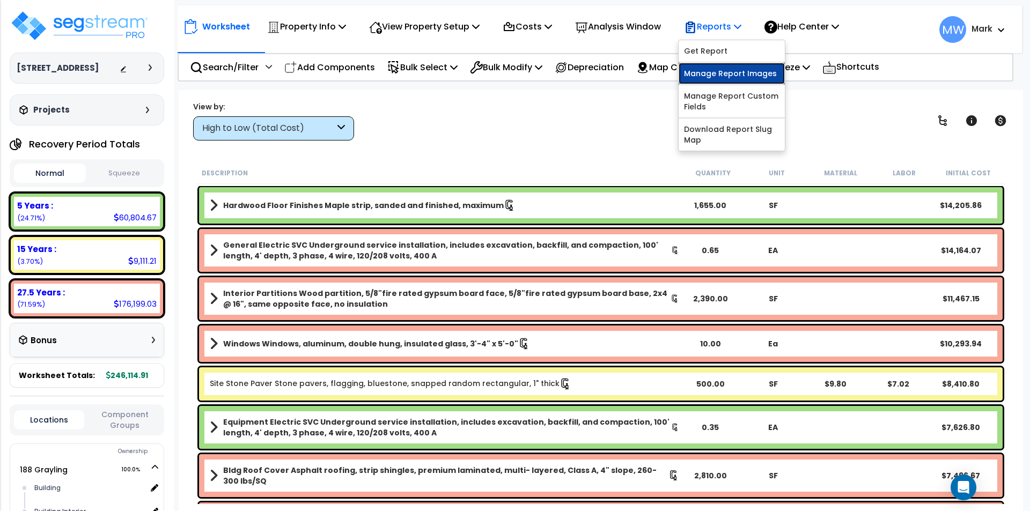
click at [743, 73] on link "Manage Report Images" at bounding box center [731, 73] width 106 height 21
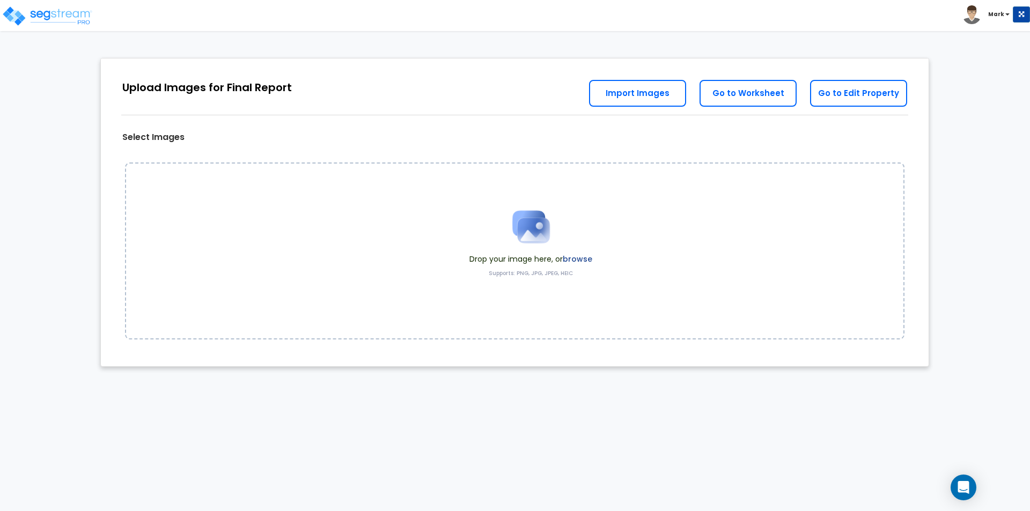
click at [582, 259] on label "browse" at bounding box center [577, 259] width 29 height 11
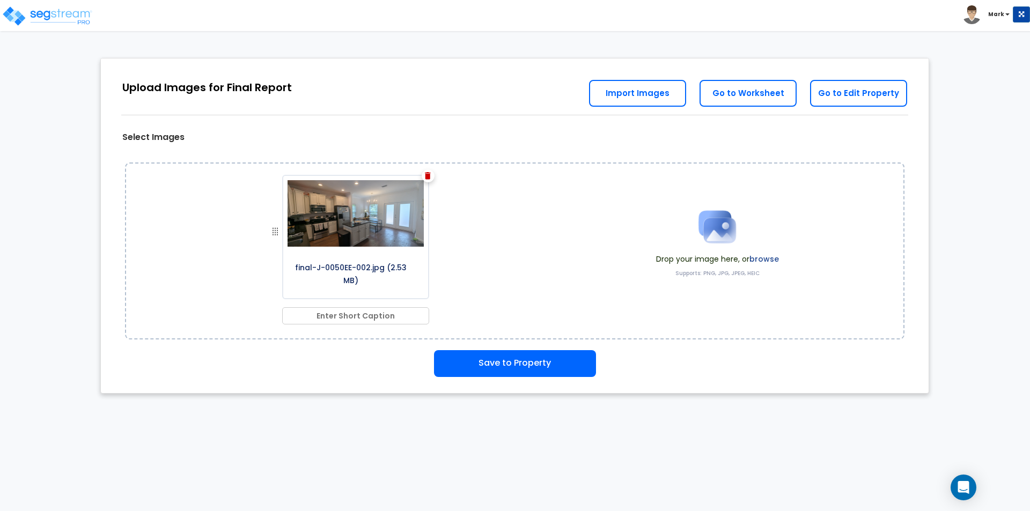
click at [755, 260] on label "browse" at bounding box center [763, 259] width 29 height 11
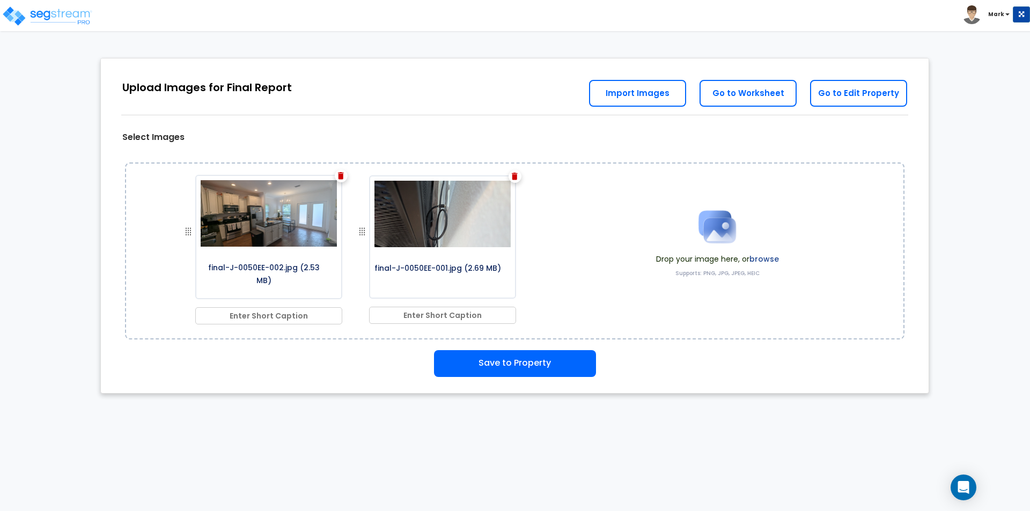
click at [785, 258] on div "Drop your image here, or browse Supports: PNG, JPG, JPEG, HEIC" at bounding box center [717, 250] width 139 height 101
click at [754, 258] on label "browse" at bounding box center [763, 259] width 29 height 11
click at [763, 257] on label "browse" at bounding box center [763, 259] width 29 height 11
click at [770, 256] on label "browse" at bounding box center [763, 259] width 29 height 11
click at [763, 260] on label "browse" at bounding box center [763, 259] width 29 height 11
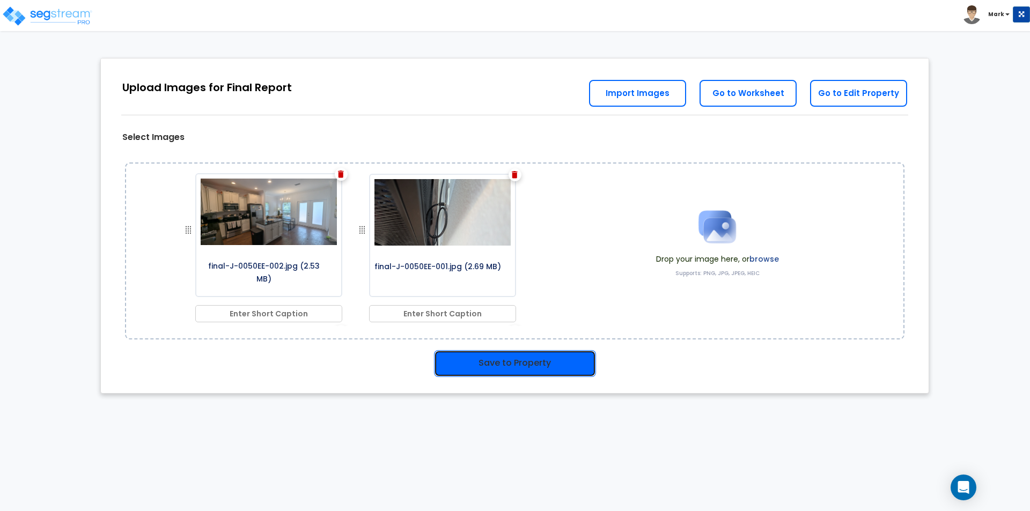
click at [507, 362] on button "Save to Property" at bounding box center [515, 363] width 162 height 27
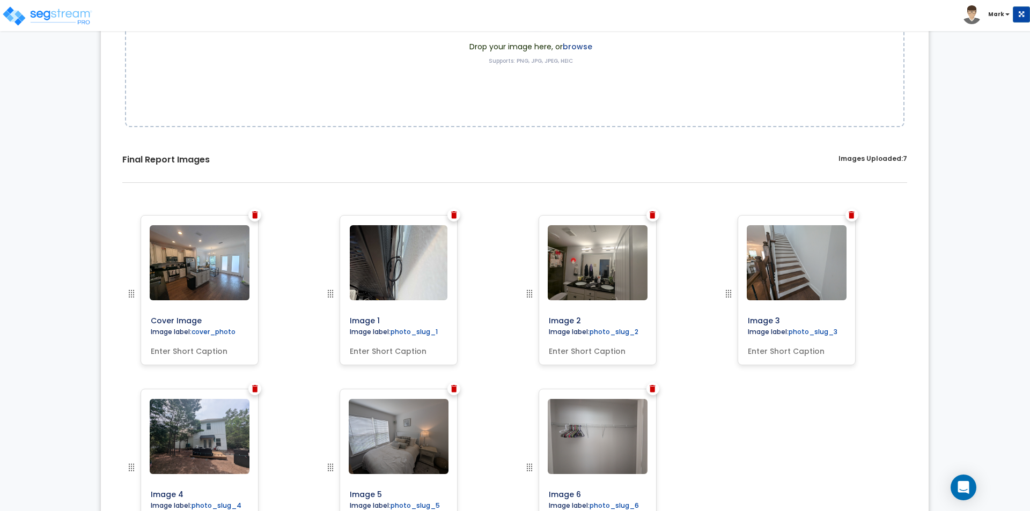
scroll to position [215, 0]
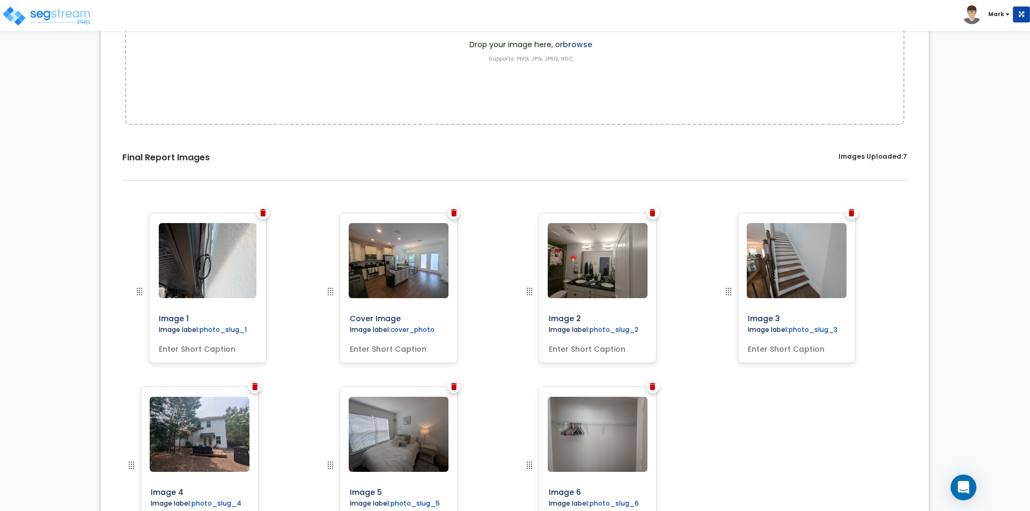
drag, startPoint x: 329, startPoint y: 293, endPoint x: 138, endPoint y: 285, distance: 191.1
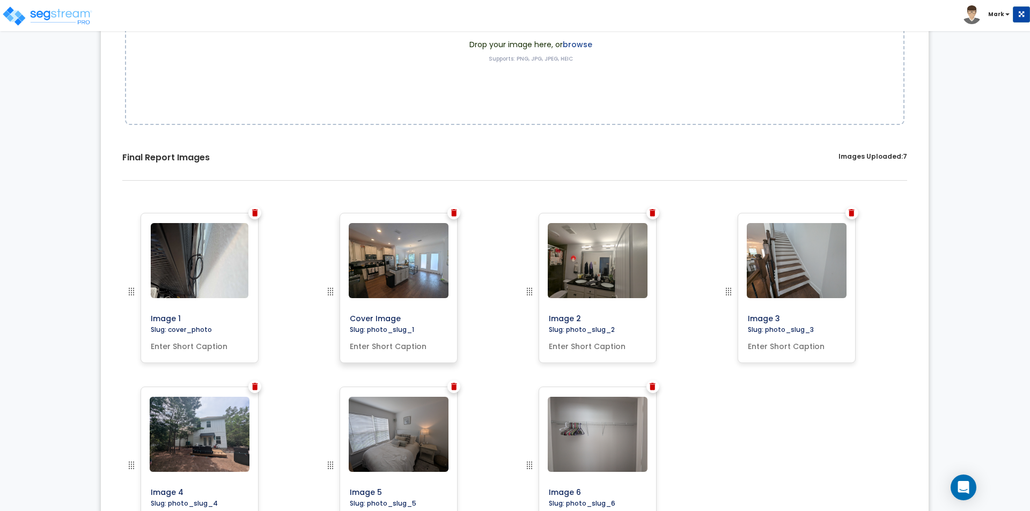
click at [376, 347] on input "text" at bounding box center [398, 344] width 106 height 15
type input "Kitchen"
click at [591, 347] on input "text" at bounding box center [597, 344] width 106 height 15
type input "Bathroom"
click at [794, 343] on input "text" at bounding box center [796, 344] width 106 height 15
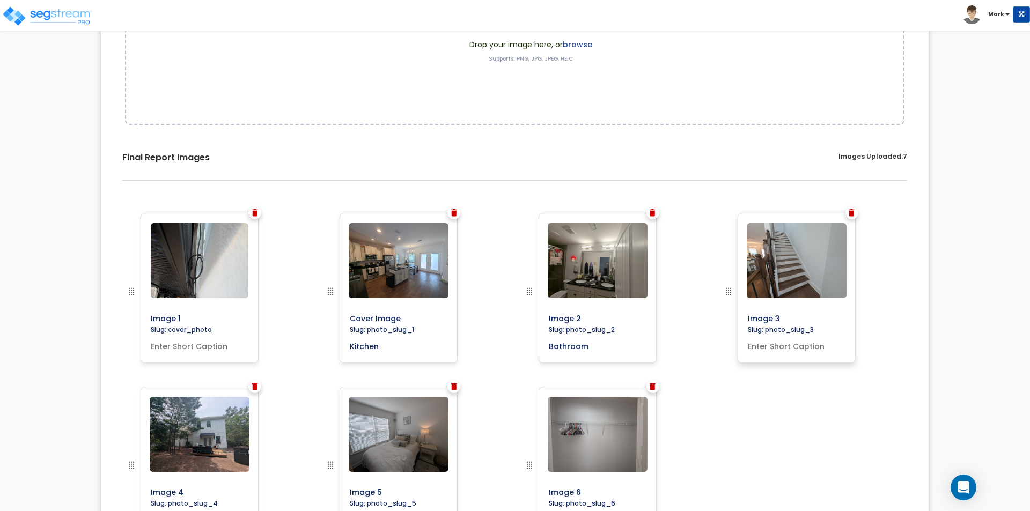
type input "s"
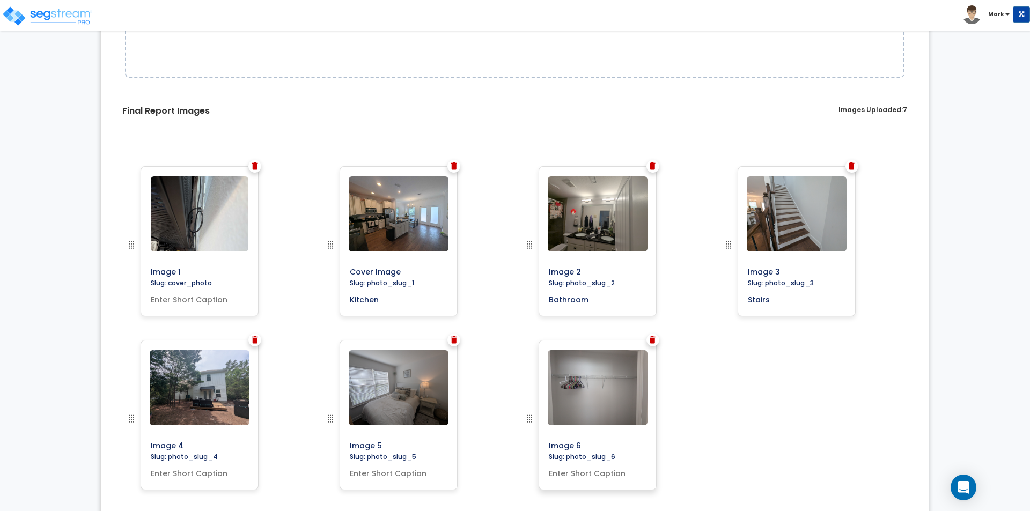
scroll to position [307, 0]
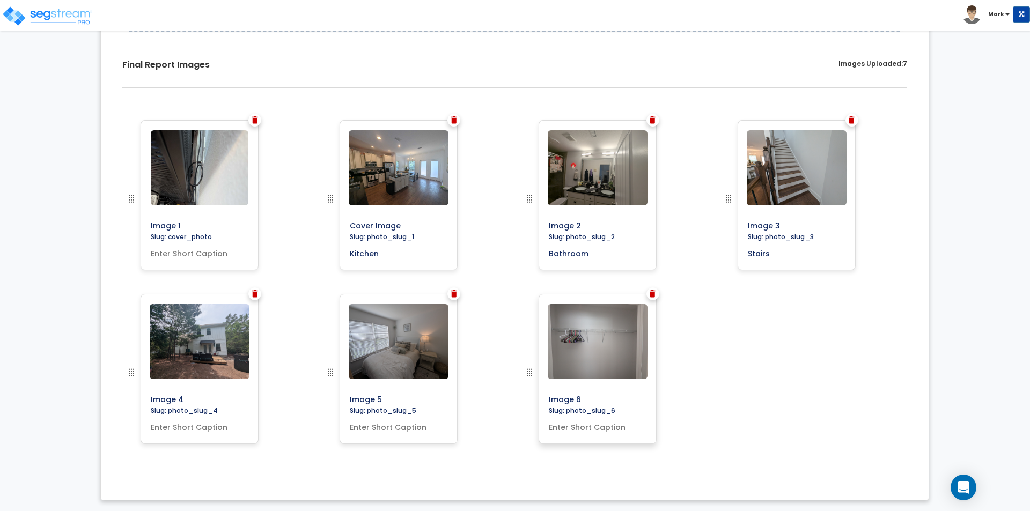
type input "Stairs"
click at [607, 430] on input "text" at bounding box center [597, 425] width 106 height 15
type input "Closet"
click at [401, 430] on input "text" at bounding box center [398, 425] width 106 height 15
type input "Bedroom"
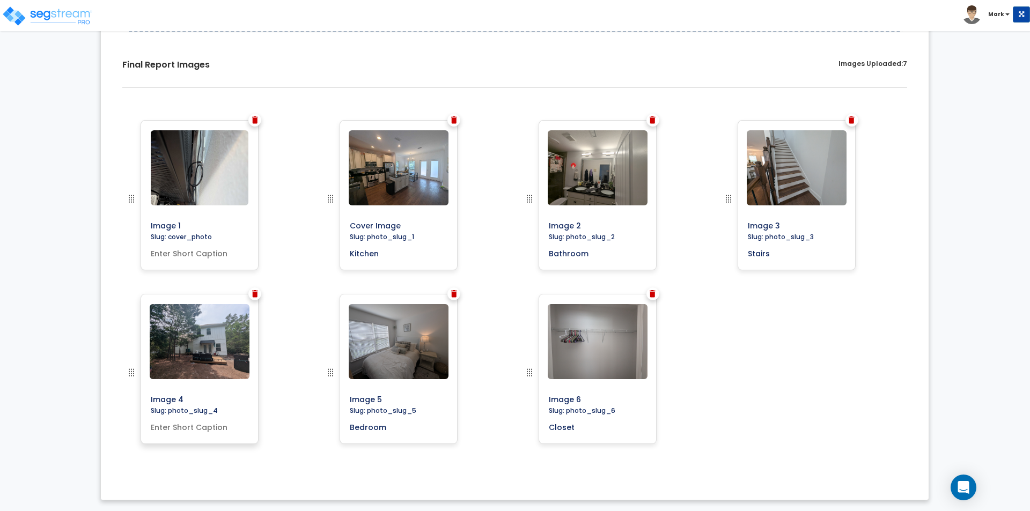
click at [206, 429] on input "text" at bounding box center [199, 425] width 106 height 15
type input "Exterior of Building"
click at [760, 440] on div "Image 1 Slug: cover_photo Cover Image Kitchen" at bounding box center [514, 294] width 811 height 364
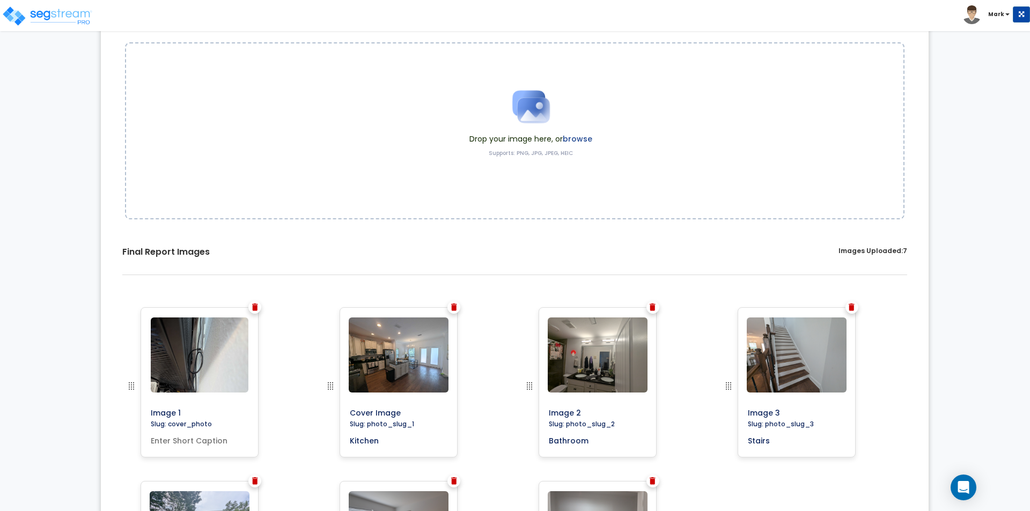
scroll to position [0, 0]
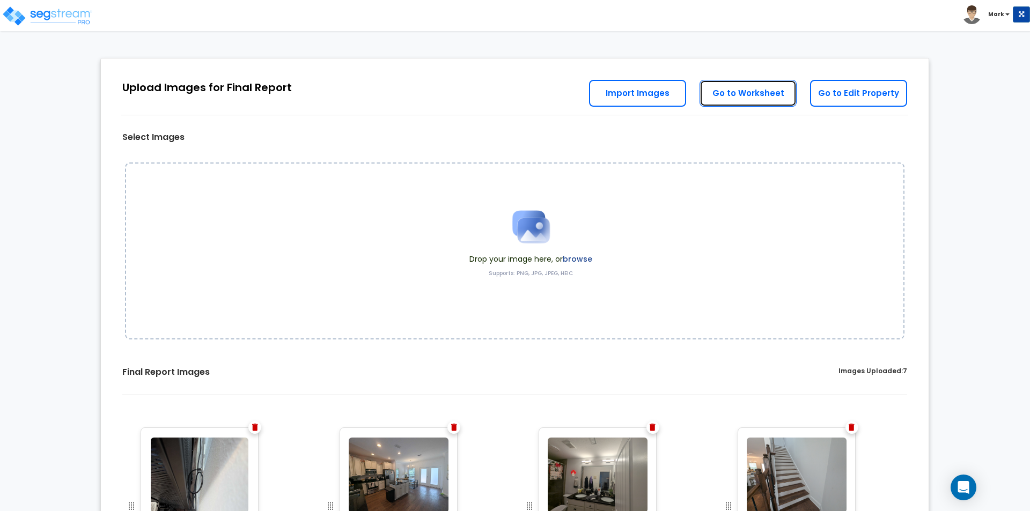
click at [748, 83] on link "Go to Worksheet" at bounding box center [747, 93] width 97 height 27
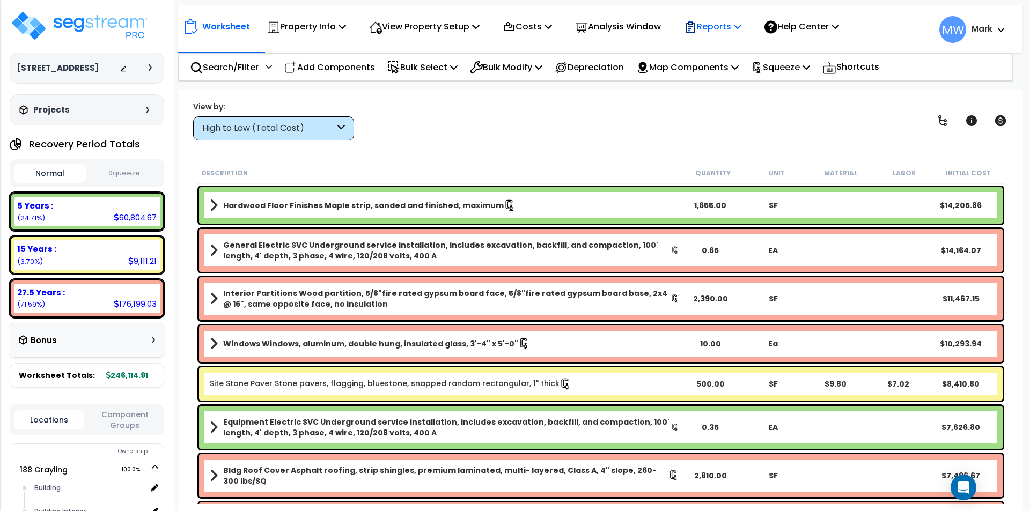
click at [728, 19] on div "Reports" at bounding box center [712, 26] width 57 height 25
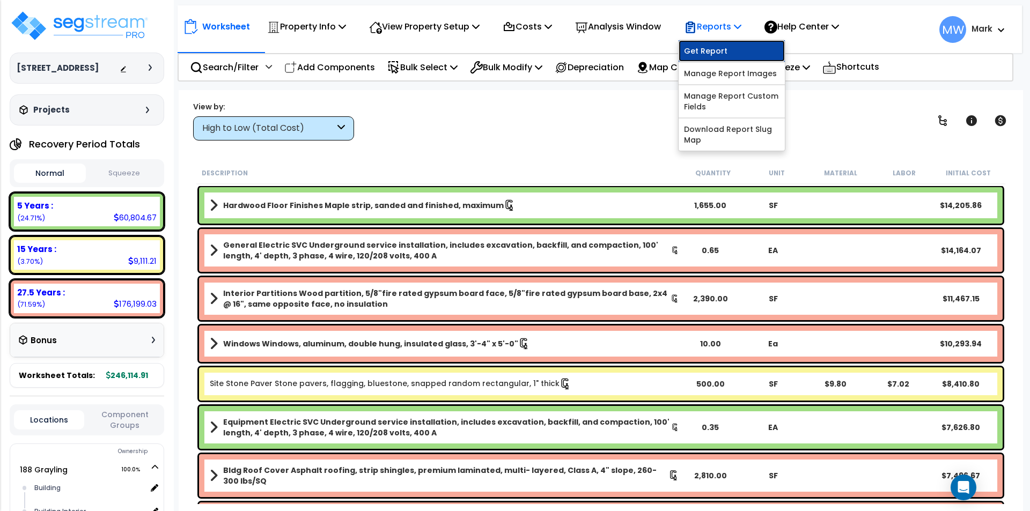
click at [733, 52] on link "Get Report" at bounding box center [731, 50] width 106 height 21
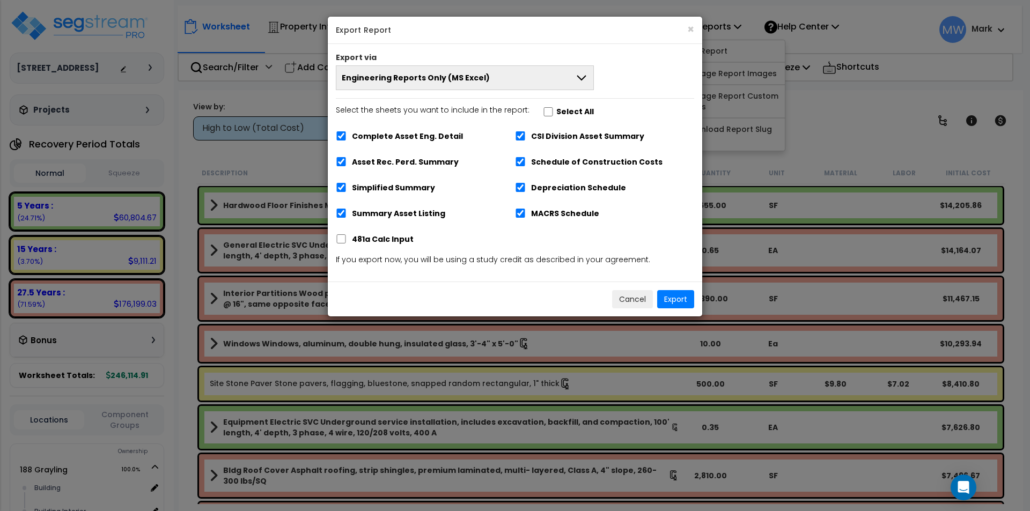
click at [565, 73] on button "Engineering Reports Only (MS Excel)" at bounding box center [465, 77] width 258 height 25
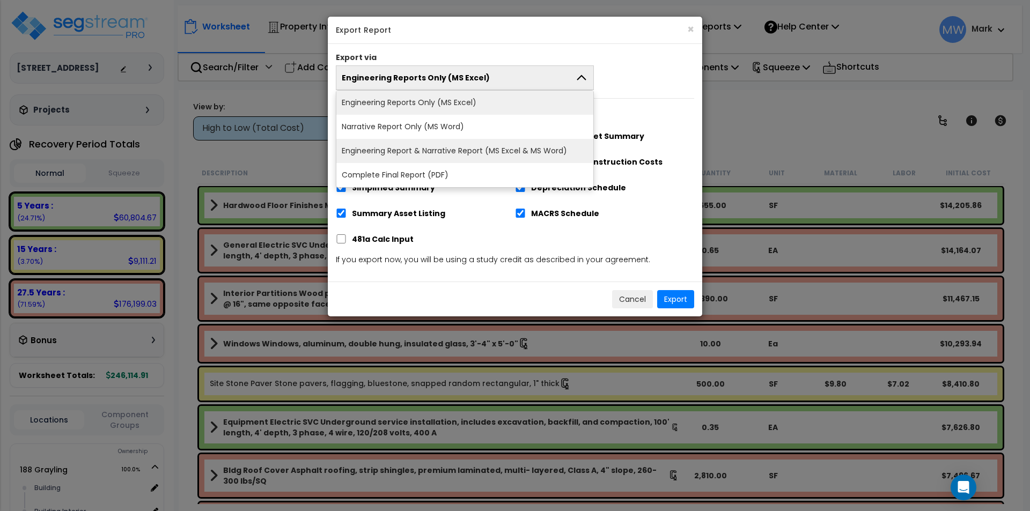
click at [548, 145] on li "Engineering Report & Narrative Report (MS Excel & MS Word)" at bounding box center [464, 151] width 257 height 24
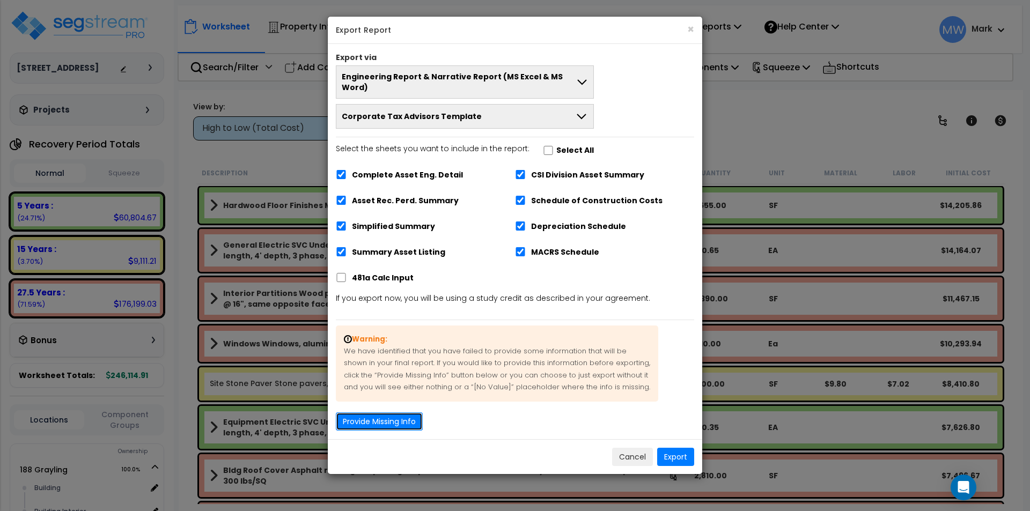
click at [379, 413] on button "Provide Missing Info" at bounding box center [379, 421] width 87 height 18
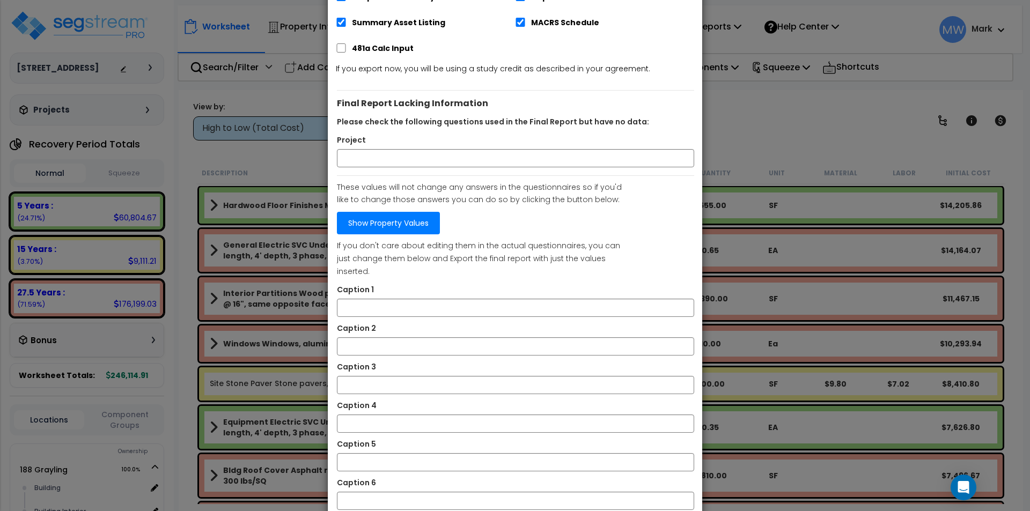
scroll to position [165, 0]
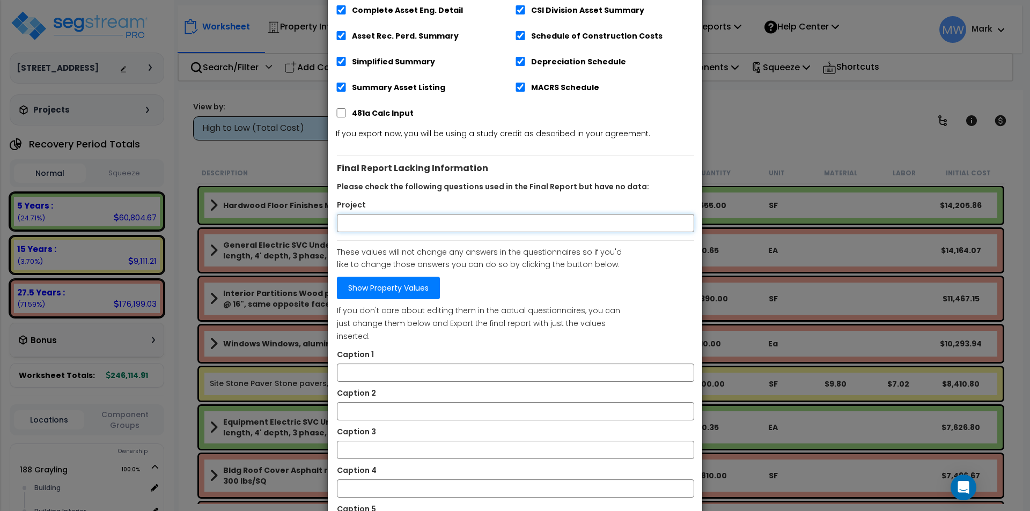
click at [488, 214] on input "Project" at bounding box center [515, 223] width 357 height 18
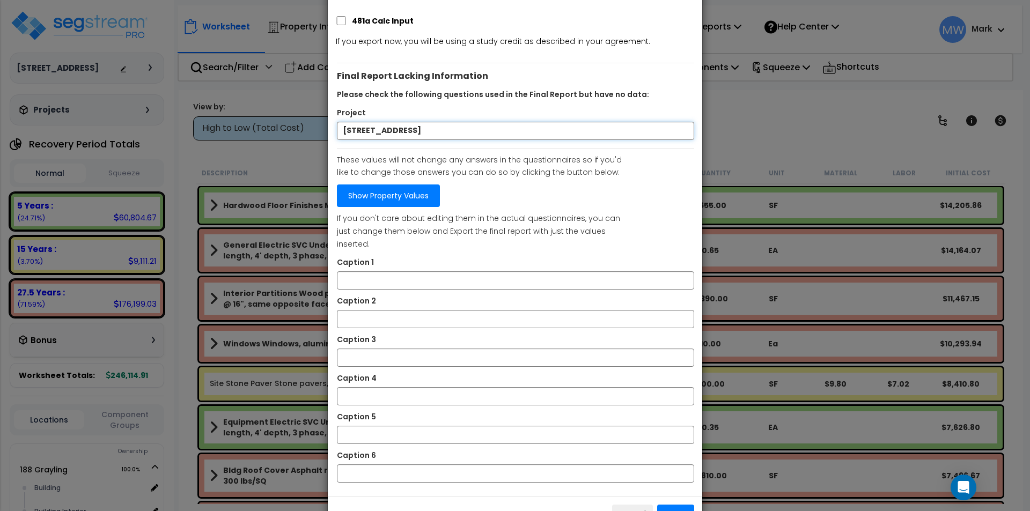
scroll to position [272, 0]
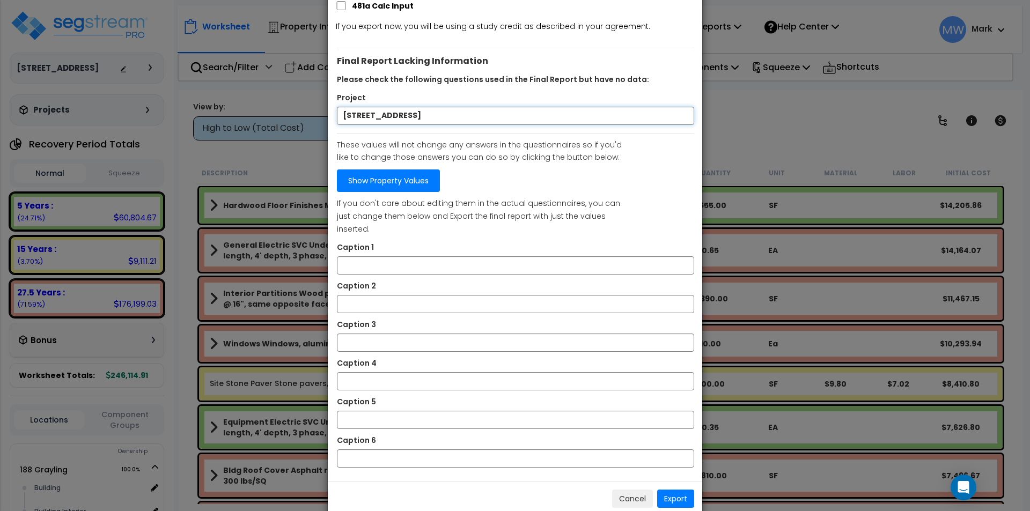
type input "188 Grayling Way"
click at [421, 174] on link "Show Property Values" at bounding box center [388, 180] width 103 height 23
click at [674, 490] on button "Export" at bounding box center [675, 499] width 37 height 18
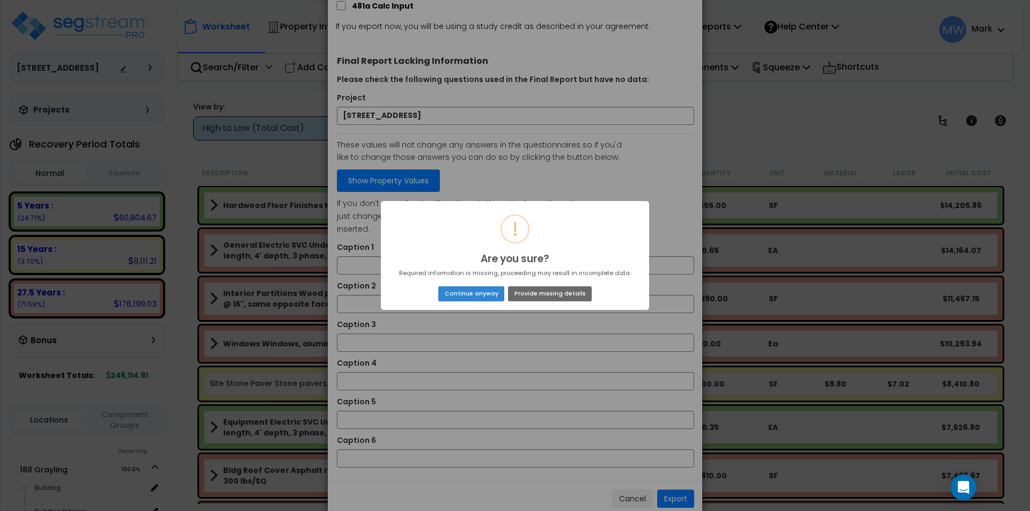
click at [542, 292] on button "Provide missing details" at bounding box center [550, 293] width 84 height 15
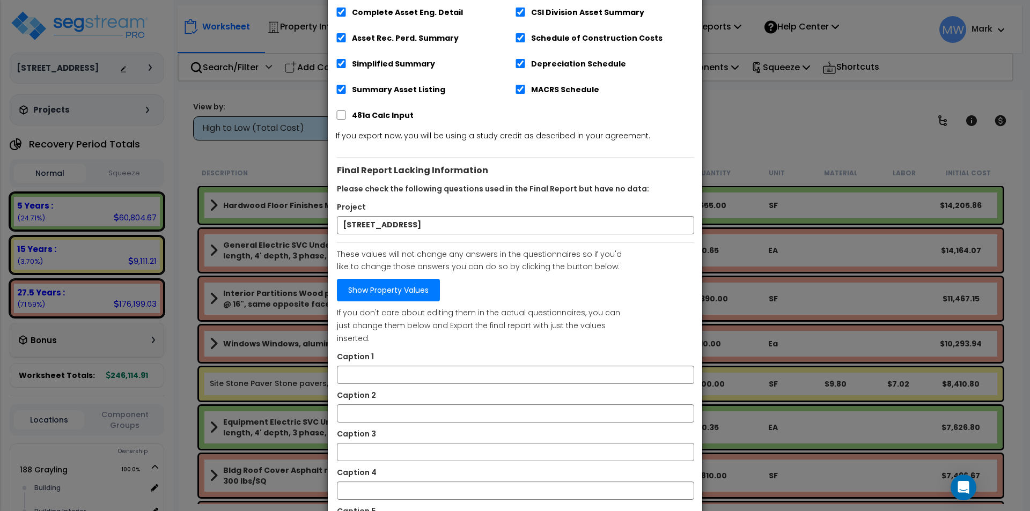
scroll to position [0, 0]
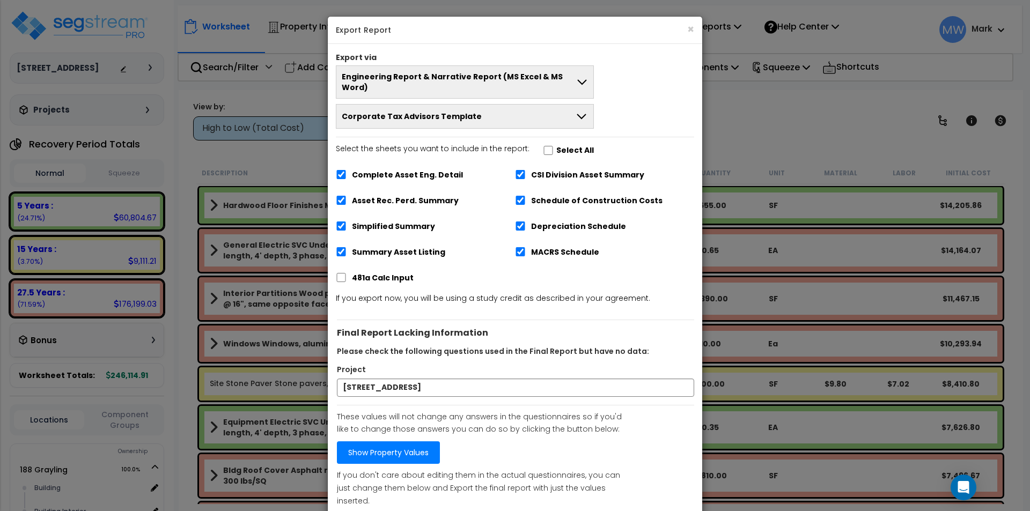
click at [685, 29] on h5 "Export Report" at bounding box center [515, 30] width 358 height 11
click at [691, 27] on button "×" at bounding box center [690, 29] width 7 height 11
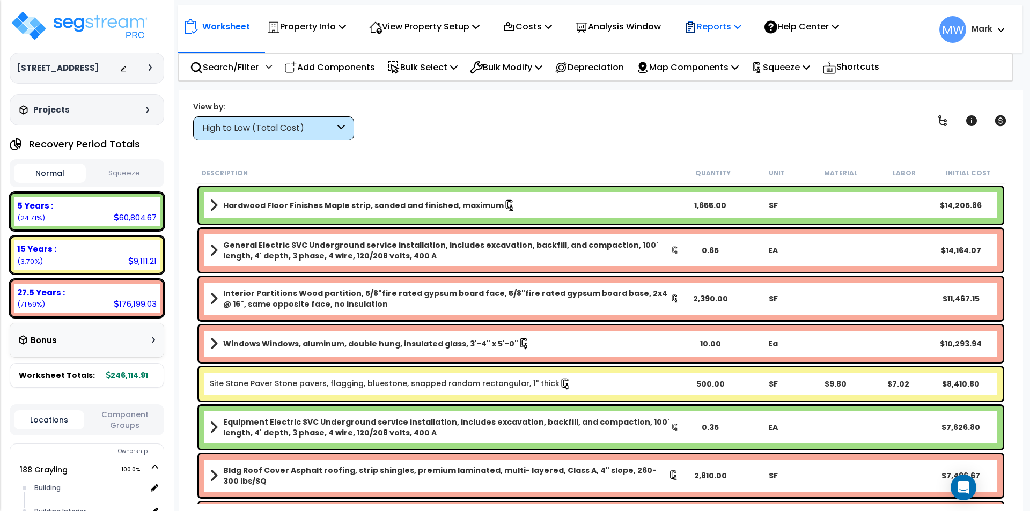
click at [739, 23] on p "Reports" at bounding box center [712, 26] width 57 height 14
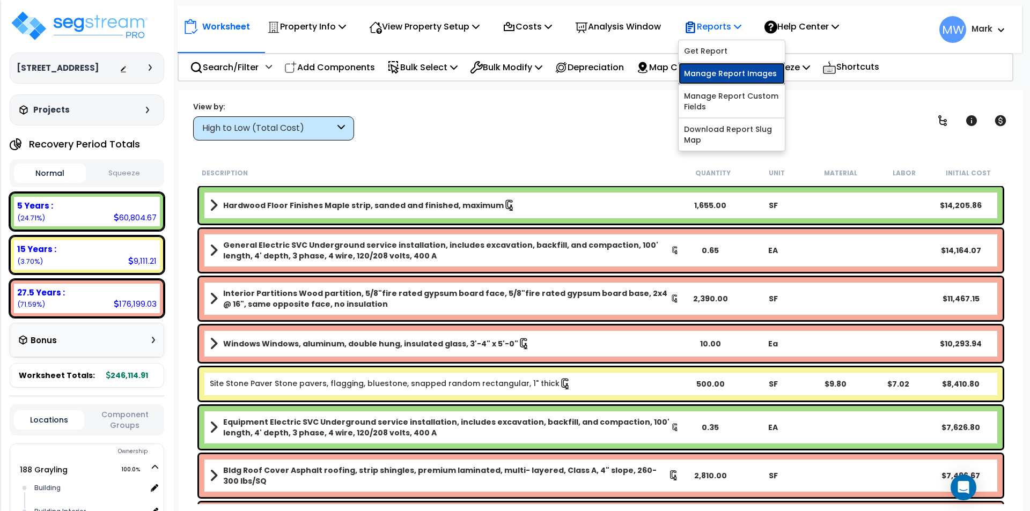
click at [726, 68] on link "Manage Report Images" at bounding box center [731, 73] width 106 height 21
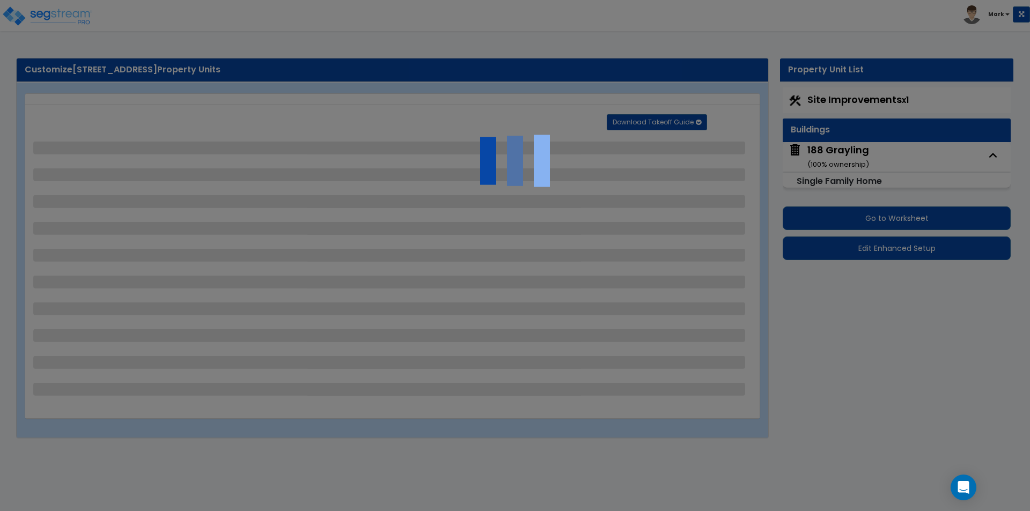
select select "2"
select select "1"
select select "2"
select select "1"
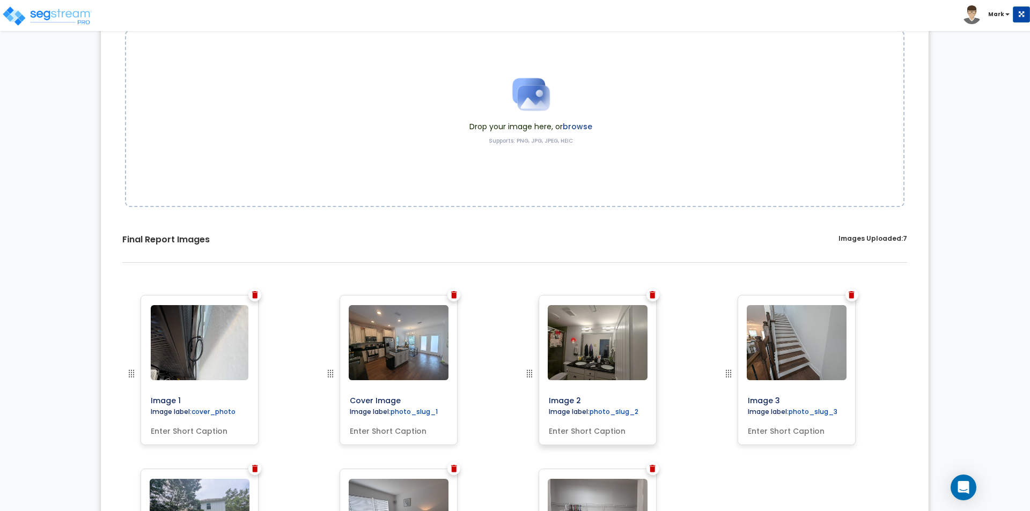
scroll to position [307, 0]
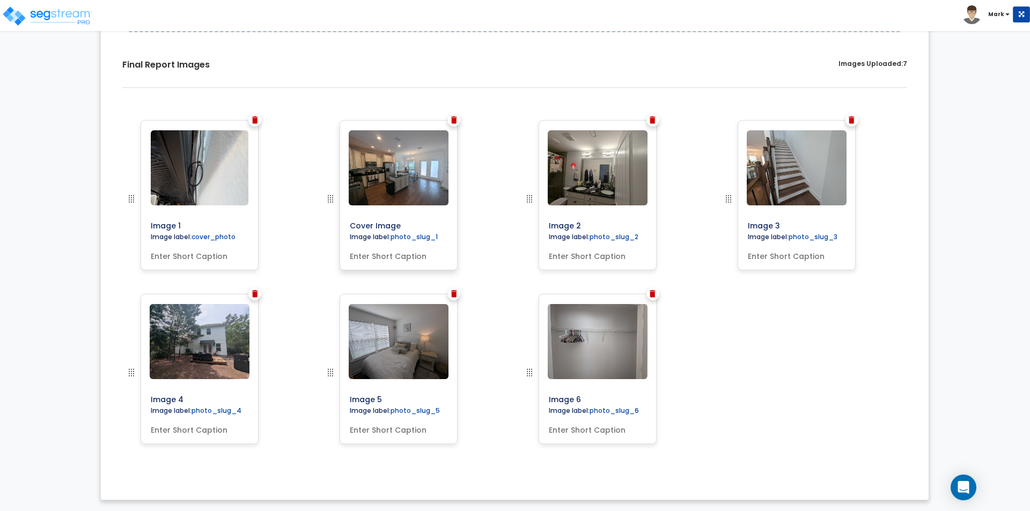
click at [396, 255] on input "text" at bounding box center [398, 254] width 106 height 15
type input "Kitchen"
click at [565, 260] on input "text" at bounding box center [597, 254] width 106 height 15
type input "Bathroom"
click at [780, 256] on input "text" at bounding box center [796, 254] width 106 height 15
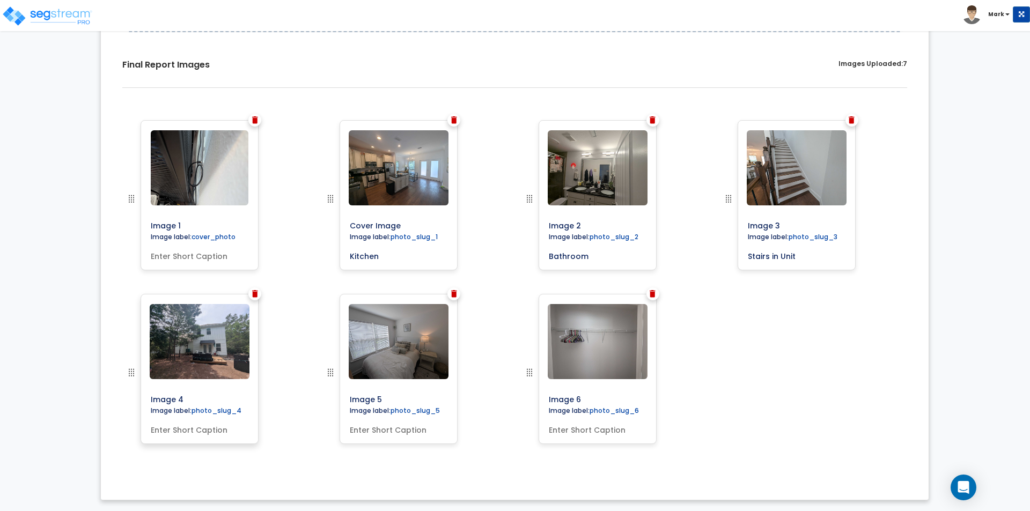
type input "Stairs in Unit"
click at [158, 423] on input "text" at bounding box center [199, 427] width 106 height 15
type input "Exterior of Building"
click at [368, 427] on input "text" at bounding box center [398, 427] width 106 height 15
type input "Bedroom"
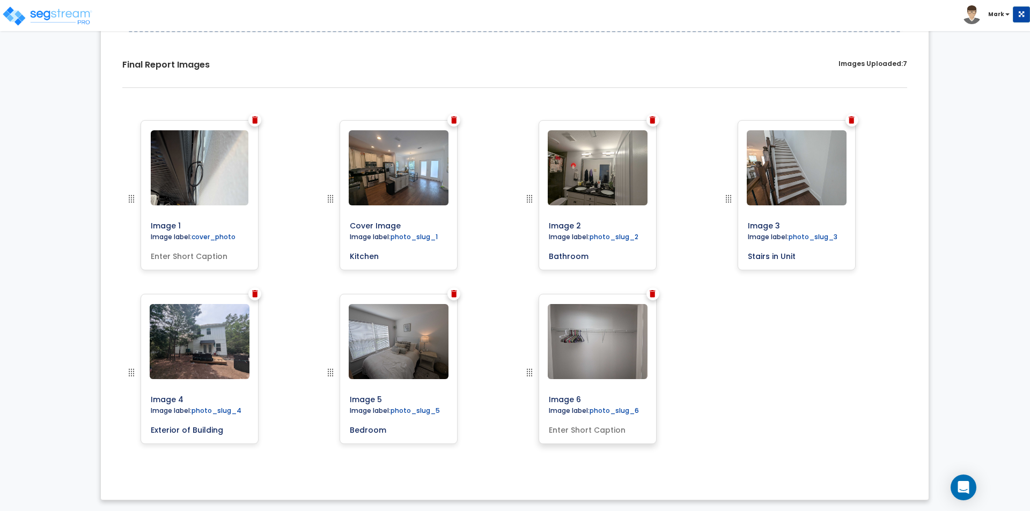
click at [597, 432] on input "text" at bounding box center [597, 427] width 106 height 15
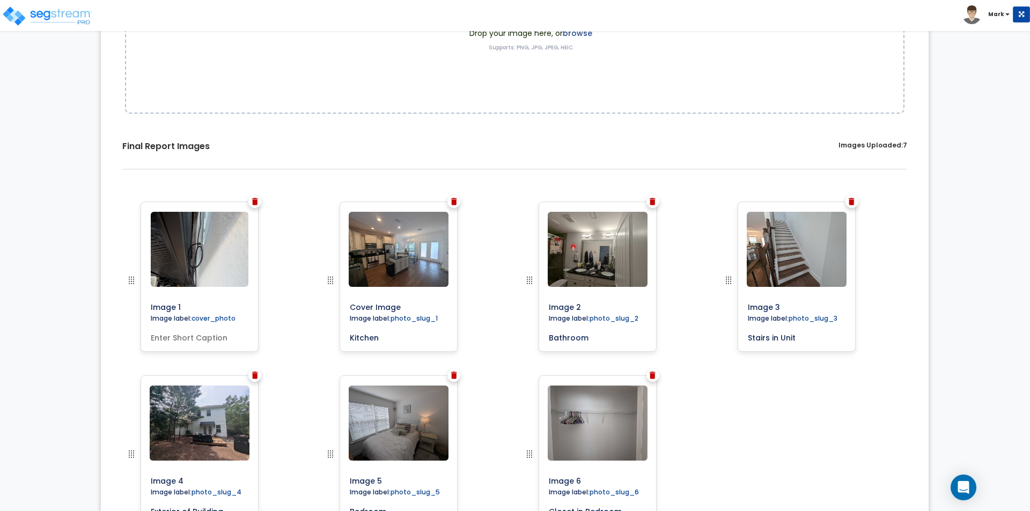
scroll to position [0, 0]
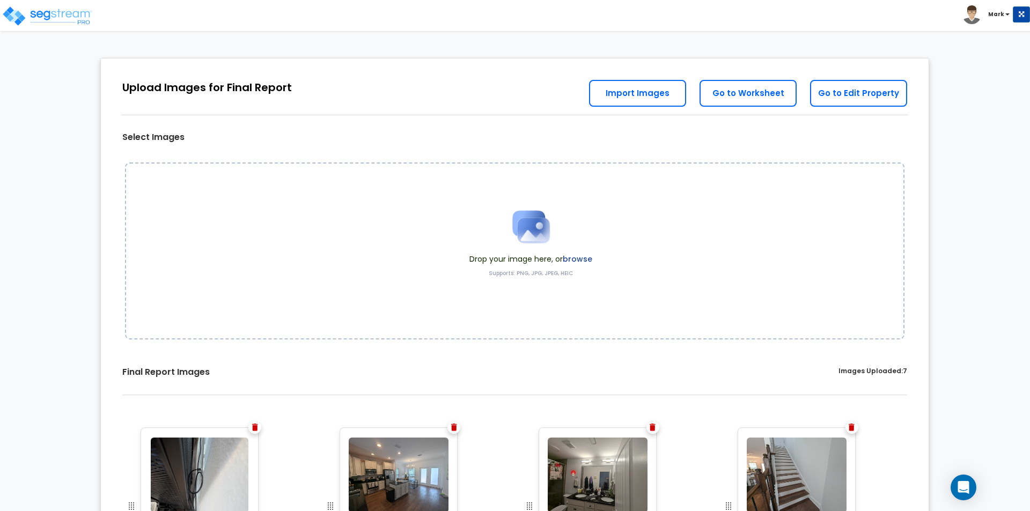
type input "Closet in Bedroom"
click at [719, 138] on div "Select Images Drop your image here, or browse Supports: PNG, JPG, JPEG, HEIC Sa…" at bounding box center [514, 429] width 811 height 724
click at [732, 88] on link "Go to Worksheet" at bounding box center [747, 93] width 97 height 27
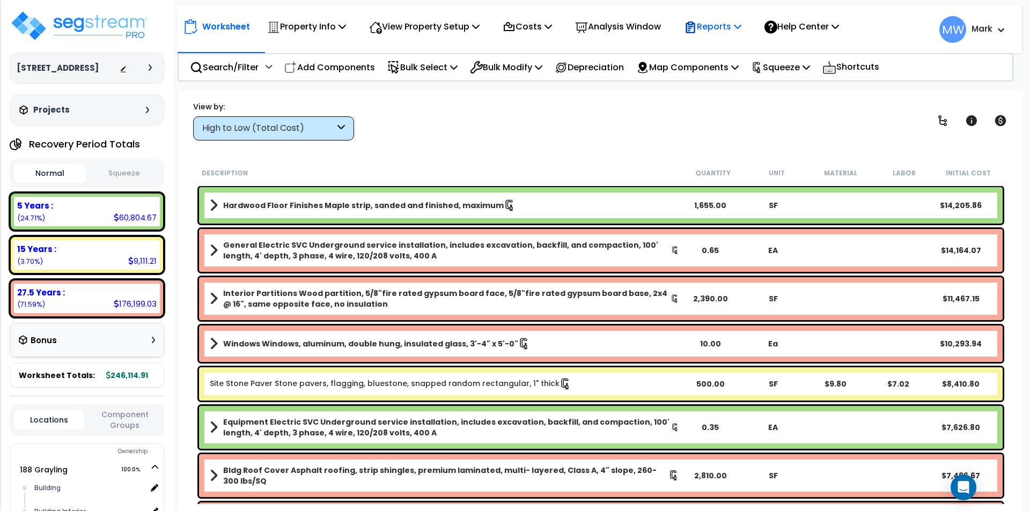
click at [721, 26] on p "Reports" at bounding box center [712, 26] width 57 height 14
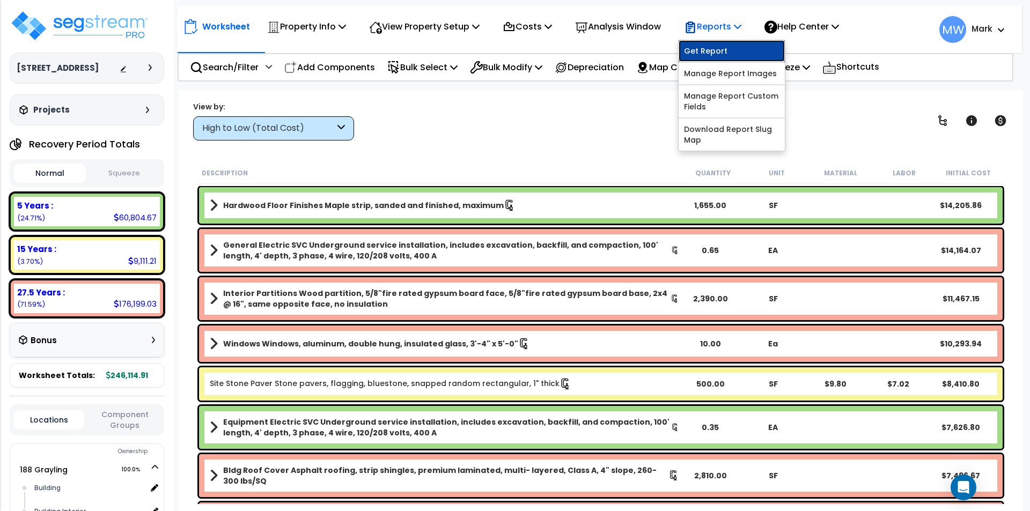
click at [718, 58] on link "Get Report" at bounding box center [731, 50] width 106 height 21
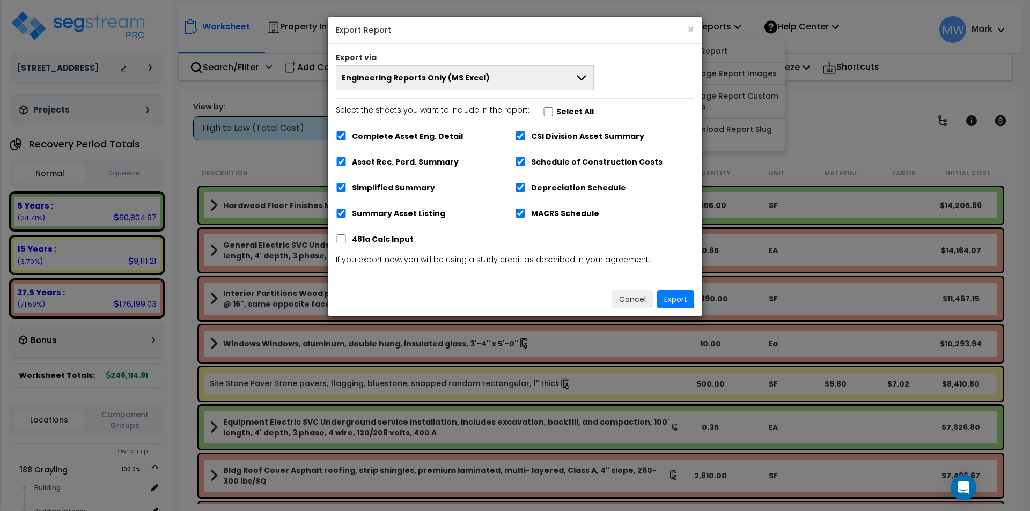
click at [517, 86] on button "Engineering Reports Only (MS Excel)" at bounding box center [465, 77] width 258 height 25
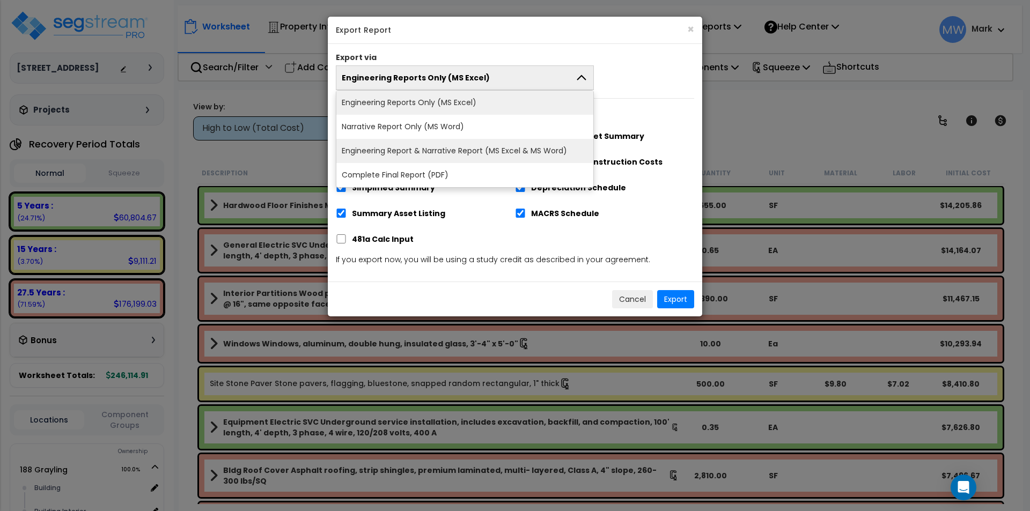
click at [507, 143] on li "Engineering Report & Narrative Report (MS Excel & MS Word)" at bounding box center [464, 151] width 257 height 24
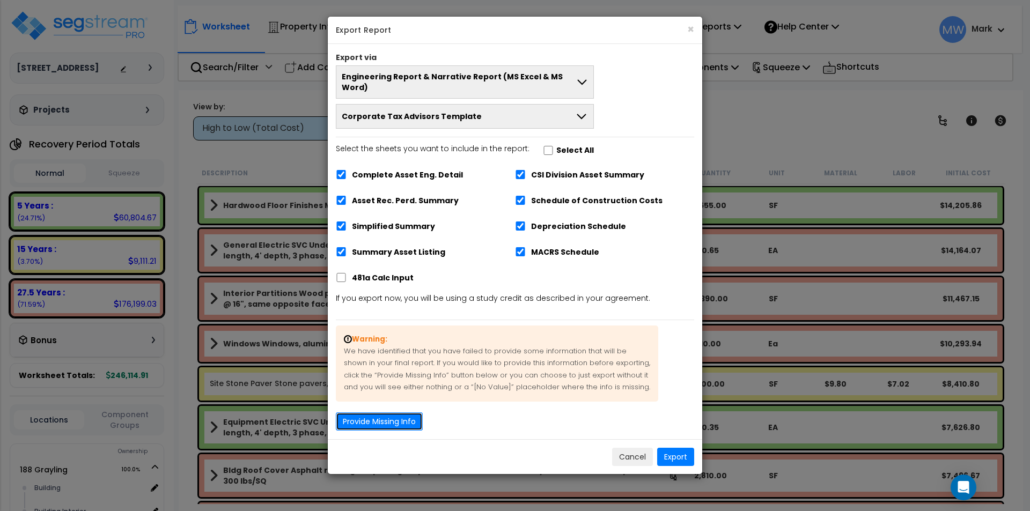
click at [406, 412] on button "Provide Missing Info" at bounding box center [379, 421] width 87 height 18
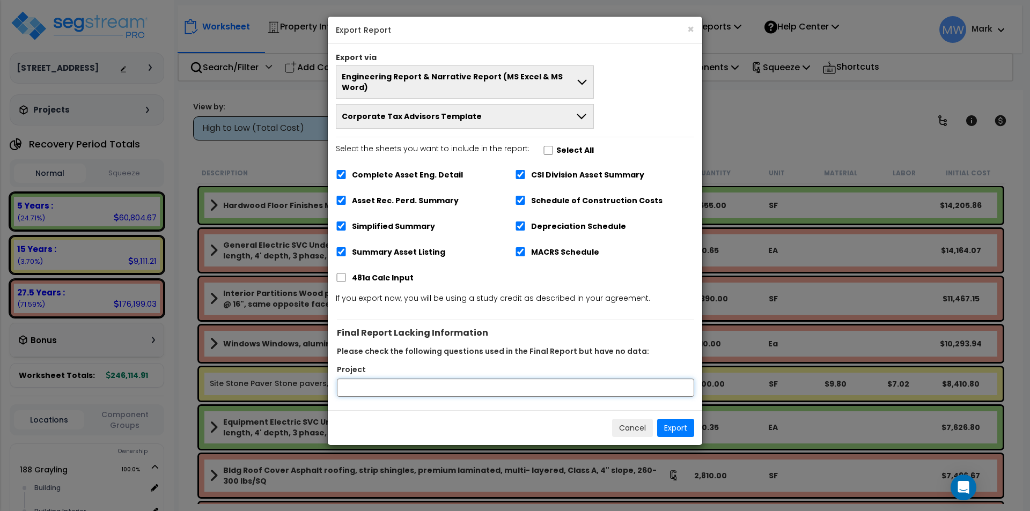
click at [452, 382] on input "Project" at bounding box center [515, 388] width 357 height 18
type input "[STREET_ADDRESS]"
click at [680, 419] on button "Export" at bounding box center [675, 428] width 37 height 18
